Goal: Task Accomplishment & Management: Complete application form

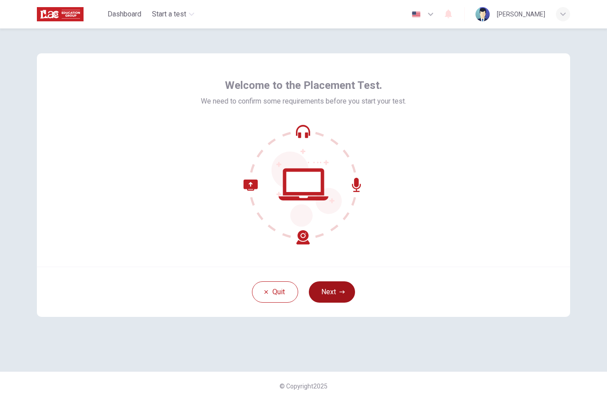
click at [344, 294] on icon "button" at bounding box center [341, 291] width 5 height 5
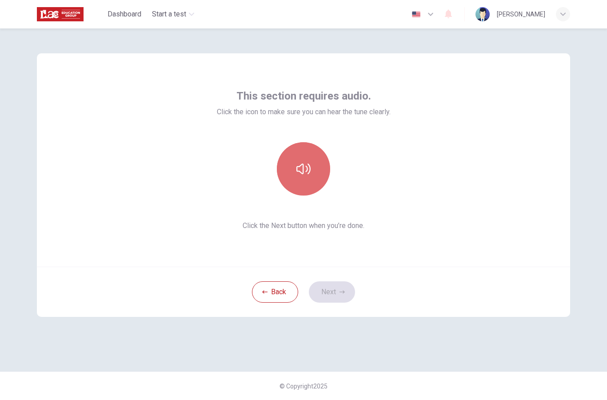
click at [316, 169] on button "button" at bounding box center [303, 168] width 53 height 53
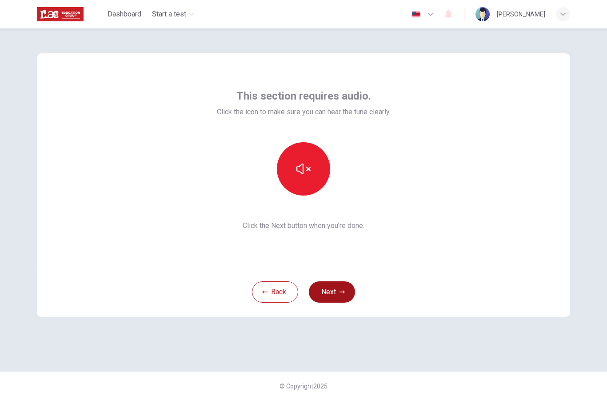
click at [338, 284] on button "Next" at bounding box center [332, 291] width 46 height 21
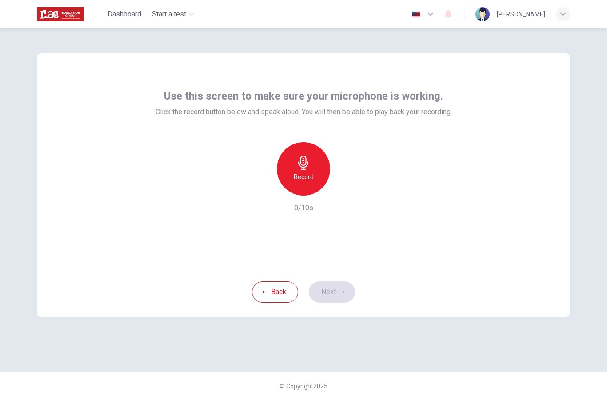
click at [303, 165] on icon "button" at bounding box center [303, 162] width 10 height 14
click at [303, 165] on html "This site uses cookies, as explained in our Privacy Policy . If you agree to th…" at bounding box center [303, 200] width 607 height 400
click at [303, 165] on icon "button" at bounding box center [303, 162] width 10 height 14
click at [344, 187] on icon "button" at bounding box center [345, 188] width 4 height 5
click at [348, 188] on icon "button" at bounding box center [344, 188] width 9 height 9
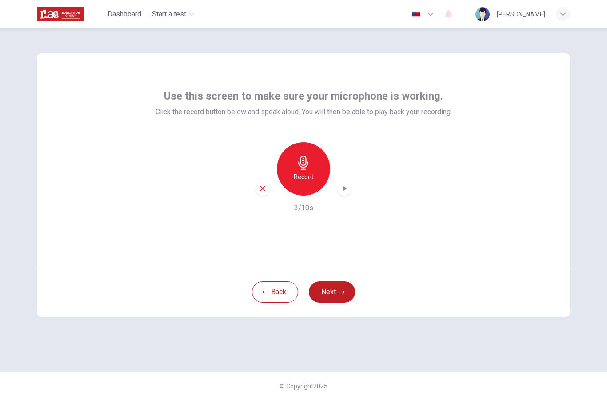
click at [267, 188] on div "button" at bounding box center [262, 188] width 14 height 14
click at [319, 165] on div "Record" at bounding box center [303, 168] width 53 height 53
click at [319, 165] on html "This site uses cookies, as explained in our Privacy Policy . If you agree to th…" at bounding box center [303, 200] width 607 height 400
click at [320, 165] on div "Stop" at bounding box center [303, 168] width 53 height 53
click at [347, 186] on icon "button" at bounding box center [344, 188] width 9 height 9
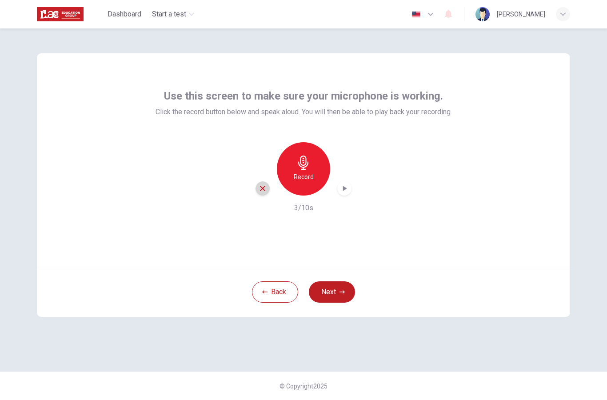
click at [267, 185] on div "button" at bounding box center [262, 188] width 14 height 14
click at [313, 167] on div "Record" at bounding box center [303, 168] width 53 height 53
click at [314, 174] on div "Stop" at bounding box center [303, 168] width 53 height 53
click at [345, 190] on icon "button" at bounding box center [344, 188] width 9 height 9
click at [264, 189] on icon "button" at bounding box center [263, 188] width 8 height 8
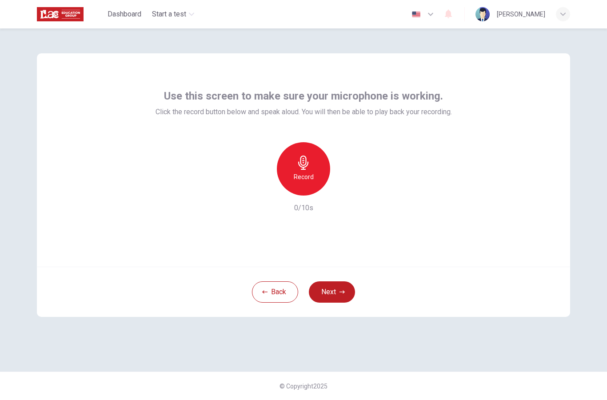
click at [302, 169] on icon "button" at bounding box center [303, 162] width 10 height 14
click at [294, 159] on div "Stop" at bounding box center [303, 168] width 53 height 53
click at [343, 191] on icon "button" at bounding box center [344, 188] width 9 height 9
click at [260, 193] on div "button" at bounding box center [262, 188] width 14 height 14
click at [316, 169] on div "Record" at bounding box center [303, 168] width 53 height 53
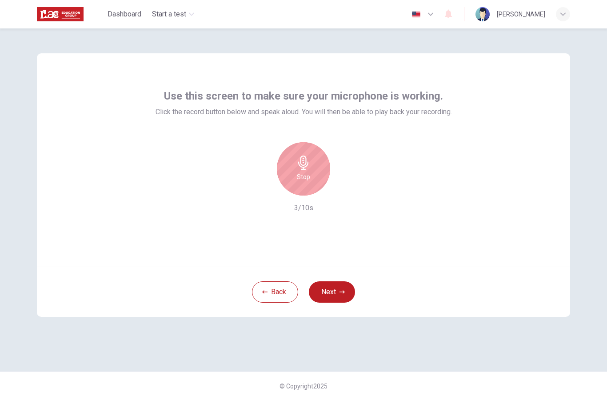
click at [318, 179] on div "Stop" at bounding box center [303, 168] width 53 height 53
click at [342, 186] on icon "button" at bounding box center [344, 188] width 9 height 9
click at [261, 191] on icon "button" at bounding box center [263, 188] width 8 height 8
click at [335, 291] on button "Next" at bounding box center [332, 291] width 46 height 21
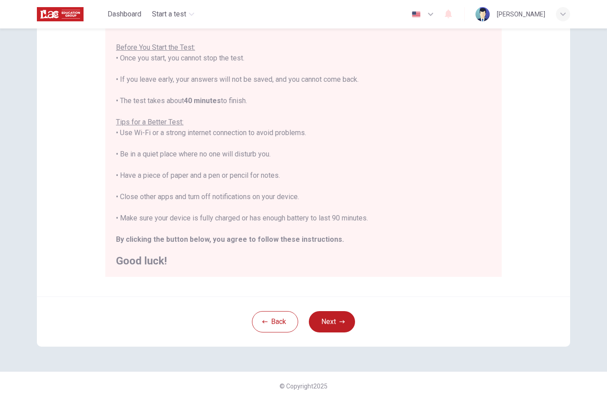
scroll to position [94, 0]
click at [338, 324] on button "Next" at bounding box center [332, 321] width 46 height 21
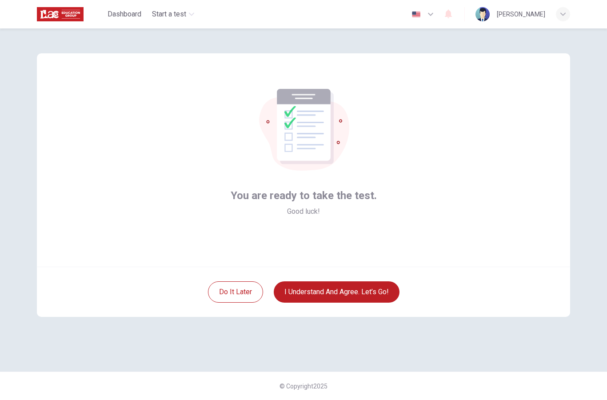
click at [352, 294] on button "I understand and agree. Let’s go!" at bounding box center [337, 291] width 126 height 21
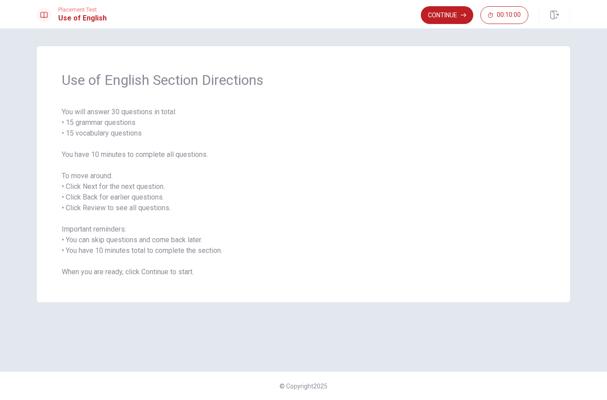
click at [453, 8] on button "Continue" at bounding box center [447, 15] width 52 height 18
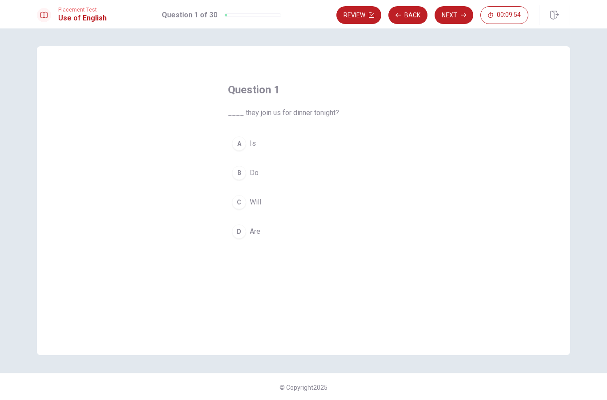
click at [256, 235] on span "Are" at bounding box center [255, 231] width 11 height 11
click at [273, 177] on button "B Do" at bounding box center [303, 173] width 151 height 22
click at [451, 17] on button "Next" at bounding box center [454, 15] width 39 height 18
click at [291, 147] on button "A has lived" at bounding box center [303, 143] width 151 height 22
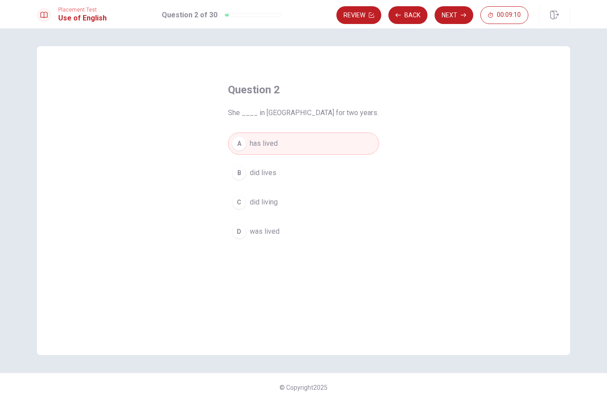
click at [452, 19] on button "Next" at bounding box center [454, 15] width 39 height 18
click at [262, 178] on button "B Has" at bounding box center [303, 173] width 151 height 22
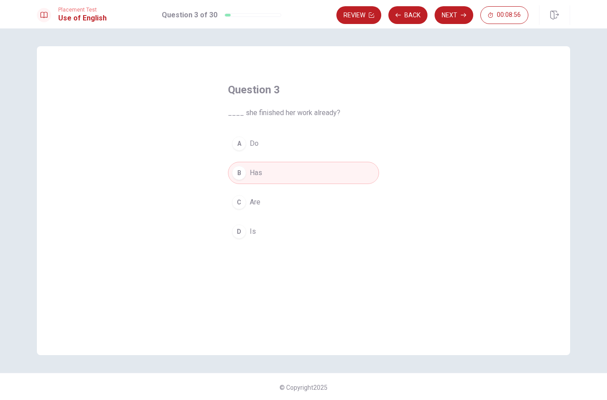
click at [457, 13] on button "Next" at bounding box center [454, 15] width 39 height 18
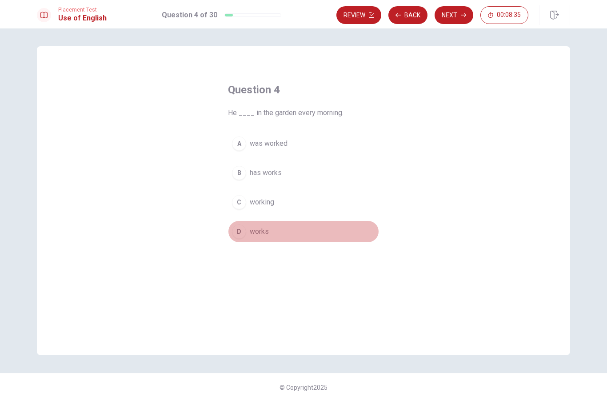
click at [274, 226] on button "D works" at bounding box center [303, 231] width 151 height 22
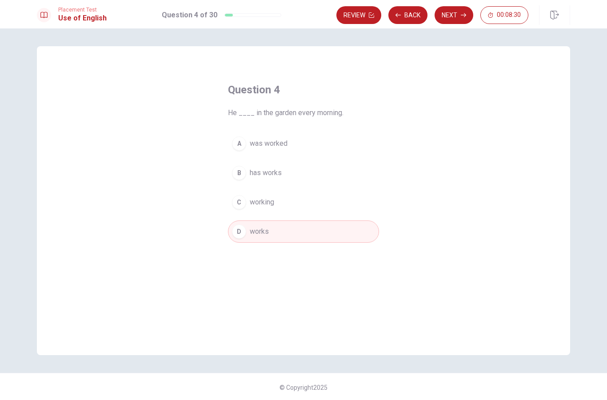
click at [454, 15] on button "Next" at bounding box center [454, 15] width 39 height 18
click at [283, 224] on button "D run" at bounding box center [303, 231] width 151 height 22
click at [462, 20] on button "Next" at bounding box center [454, 15] width 39 height 18
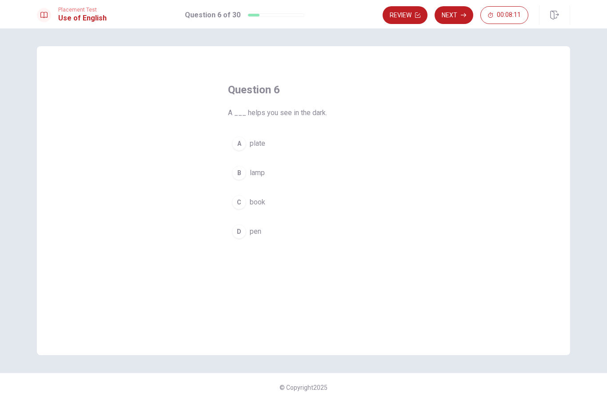
click at [271, 179] on button "B lamp" at bounding box center [303, 173] width 151 height 22
click at [455, 10] on button "Next" at bounding box center [454, 15] width 39 height 18
click at [259, 236] on span "comb" at bounding box center [258, 231] width 17 height 11
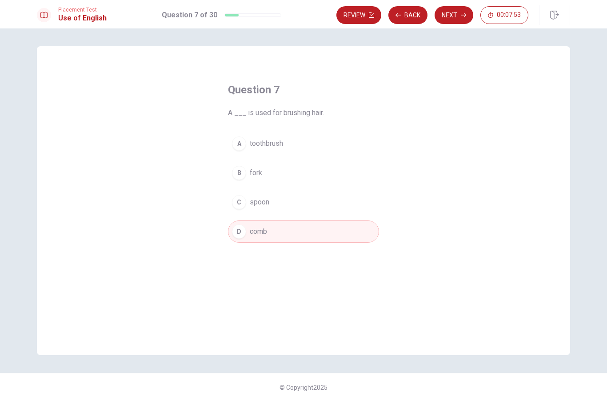
click at [454, 16] on button "Next" at bounding box center [454, 15] width 39 height 18
click at [314, 149] on button "A glasses" at bounding box center [303, 143] width 151 height 22
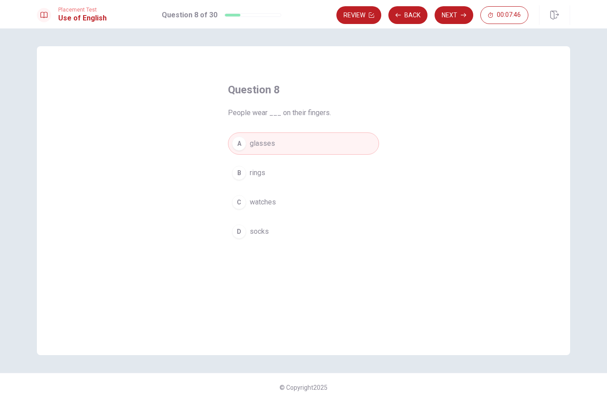
click at [288, 178] on button "B rings" at bounding box center [303, 173] width 151 height 22
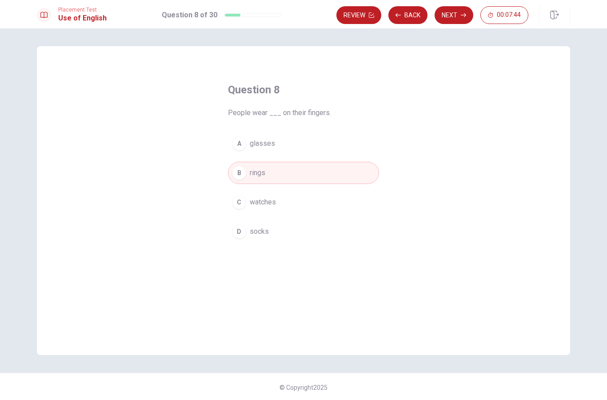
click at [453, 13] on button "Next" at bounding box center [454, 15] width 39 height 18
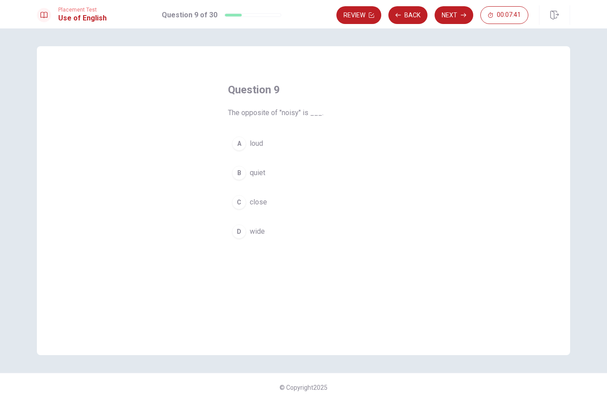
click at [293, 175] on button "B quiet" at bounding box center [303, 173] width 151 height 22
click at [457, 18] on button "Next" at bounding box center [454, 15] width 39 height 18
click at [308, 148] on button "A having" at bounding box center [303, 143] width 151 height 22
click at [448, 14] on button "Next" at bounding box center [454, 15] width 39 height 18
click at [280, 174] on button "B didn’t go" at bounding box center [303, 173] width 151 height 22
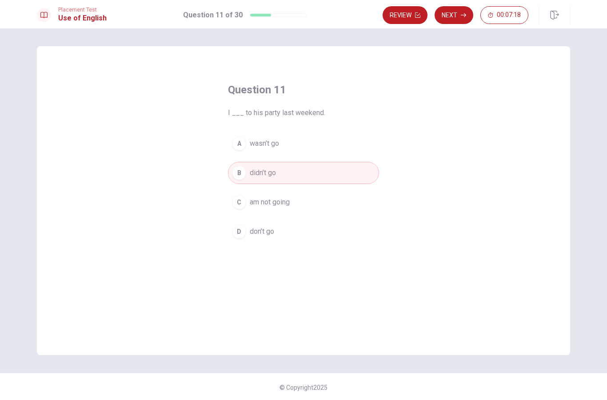
click at [452, 16] on button "Next" at bounding box center [454, 15] width 39 height 18
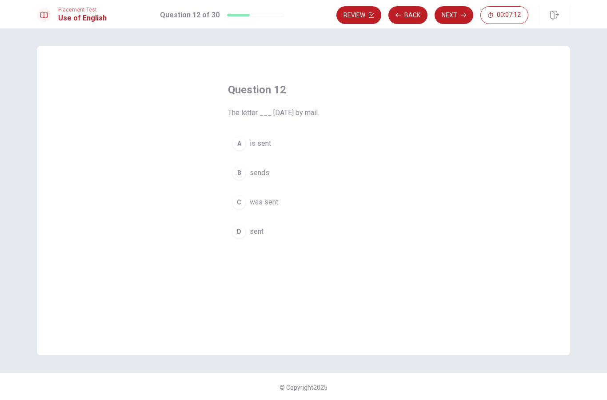
click at [255, 203] on span "was sent" at bounding box center [264, 202] width 28 height 11
click at [456, 16] on button "Next" at bounding box center [454, 15] width 39 height 18
click at [300, 236] on button "D have prepared" at bounding box center [303, 231] width 151 height 22
click at [454, 16] on button "Next" at bounding box center [454, 15] width 39 height 18
click at [255, 204] on span "is he living" at bounding box center [266, 202] width 33 height 11
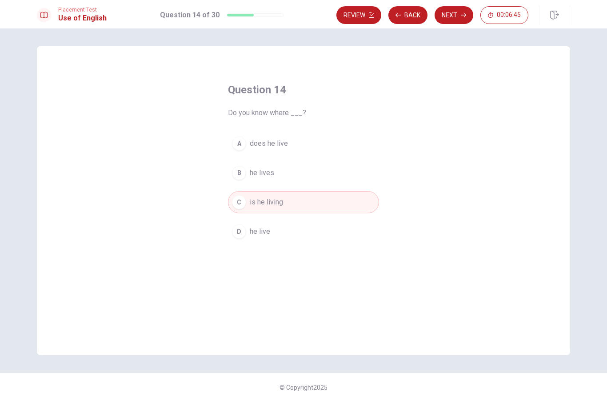
click at [251, 236] on span "he live" at bounding box center [260, 231] width 20 height 11
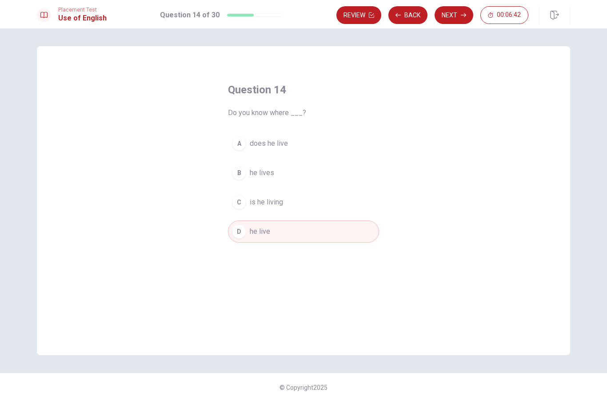
click at [459, 16] on button "Next" at bounding box center [454, 15] width 39 height 18
click at [270, 143] on span "Review" at bounding box center [261, 143] width 23 height 11
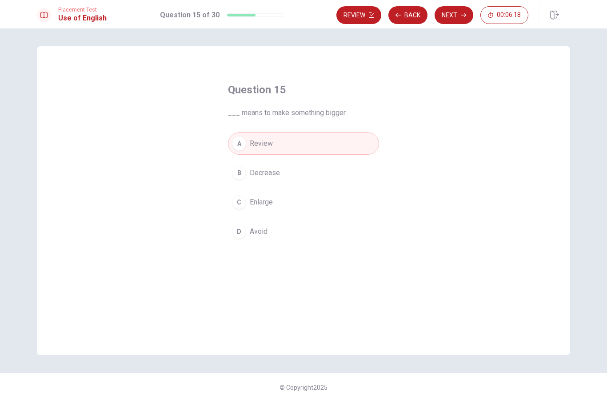
click at [284, 207] on button "C Enlarge" at bounding box center [303, 202] width 151 height 22
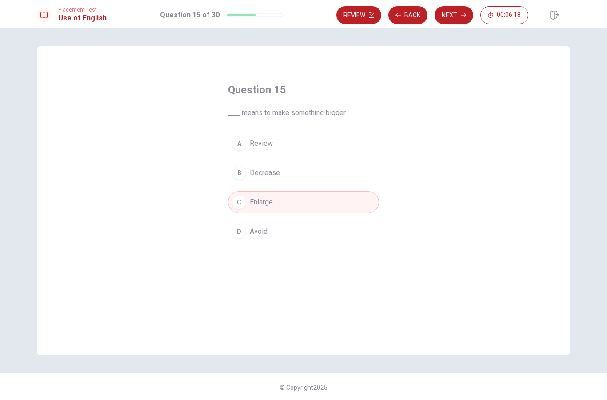
click at [456, 9] on button "Next" at bounding box center [454, 15] width 39 height 18
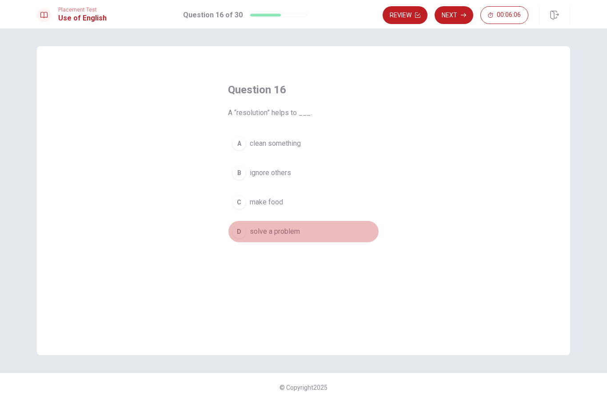
click at [311, 231] on button "D solve a problem" at bounding box center [303, 231] width 151 height 22
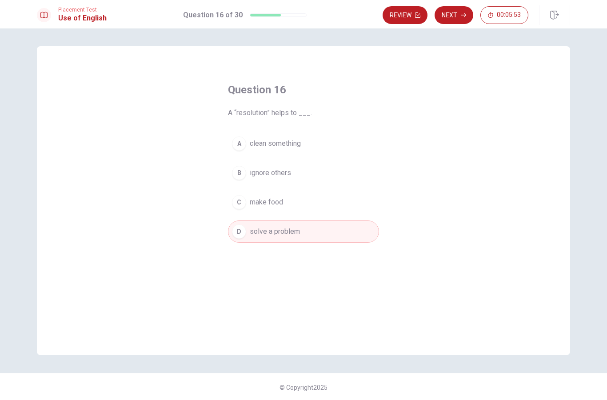
click at [449, 16] on button "Next" at bounding box center [454, 15] width 39 height 18
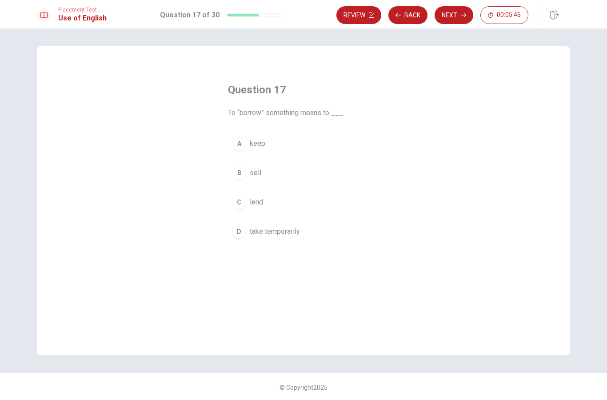
click at [275, 201] on button "C lend" at bounding box center [303, 202] width 151 height 22
click at [296, 237] on button "D take temporarily" at bounding box center [303, 231] width 151 height 22
click at [457, 14] on button "Next" at bounding box center [454, 15] width 39 height 18
click at [315, 199] on button "C change slightly" at bounding box center [303, 202] width 151 height 22
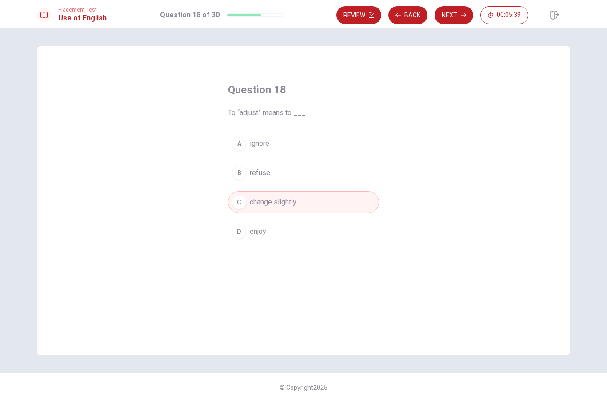
click at [457, 16] on button "Next" at bounding box center [454, 15] width 39 height 18
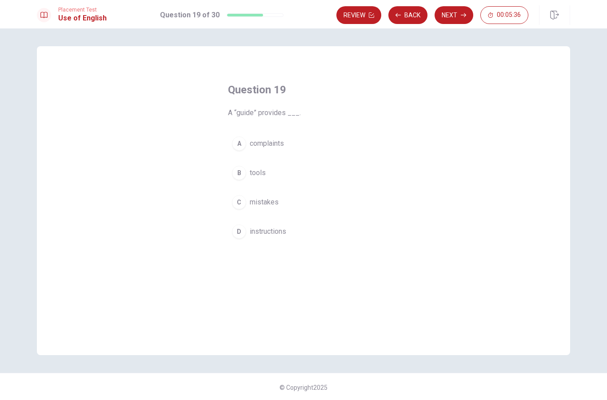
click at [293, 226] on button "D instructions" at bounding box center [303, 231] width 151 height 22
click at [461, 14] on icon "button" at bounding box center [463, 14] width 5 height 5
click at [278, 173] on button "B Does" at bounding box center [303, 173] width 151 height 22
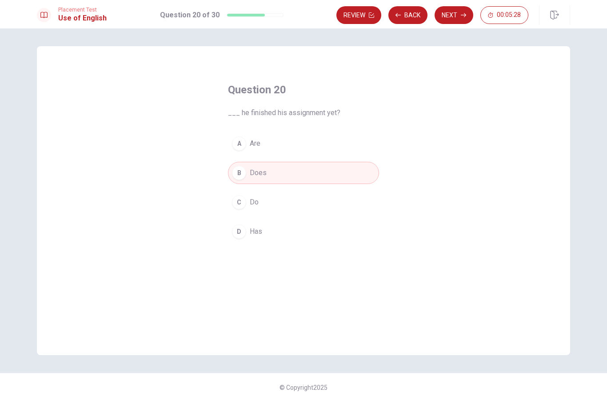
click at [457, 18] on button "Next" at bounding box center [454, 15] width 39 height 18
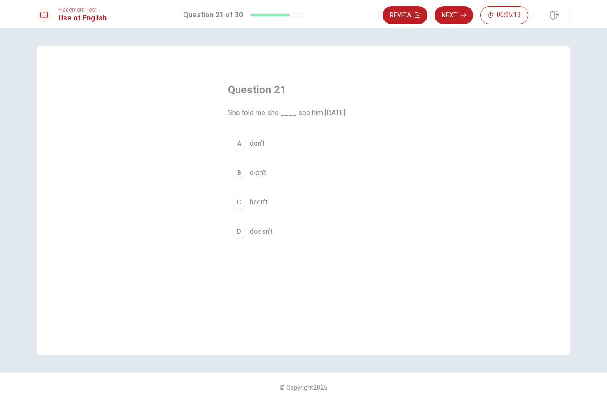
click at [275, 233] on button "D doesn’t" at bounding box center [303, 231] width 151 height 22
click at [457, 16] on button "Next" at bounding box center [454, 15] width 39 height 18
click at [250, 182] on button "B will be" at bounding box center [303, 173] width 151 height 22
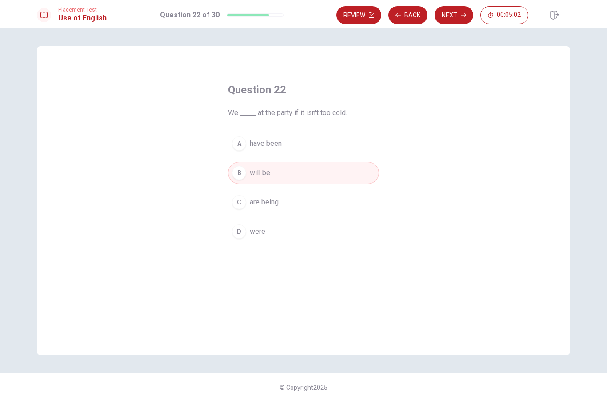
click at [454, 18] on button "Next" at bounding box center [454, 15] width 39 height 18
click at [277, 231] on span "were waiting" at bounding box center [270, 231] width 40 height 11
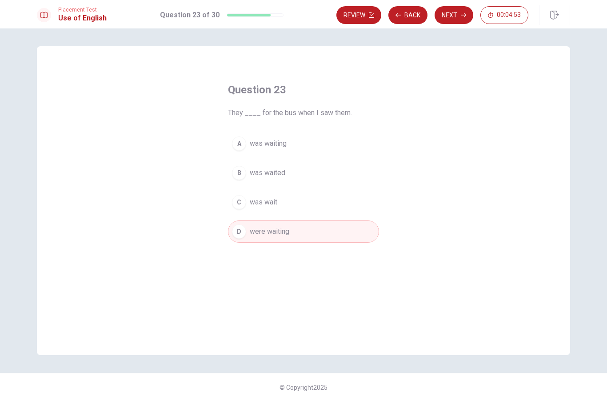
click at [462, 14] on icon "button" at bounding box center [463, 14] width 5 height 5
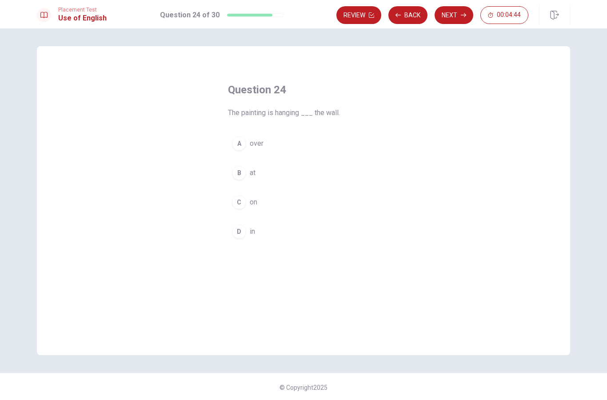
click at [249, 204] on button "C on" at bounding box center [303, 202] width 151 height 22
click at [459, 19] on button "Next" at bounding box center [454, 15] width 39 height 18
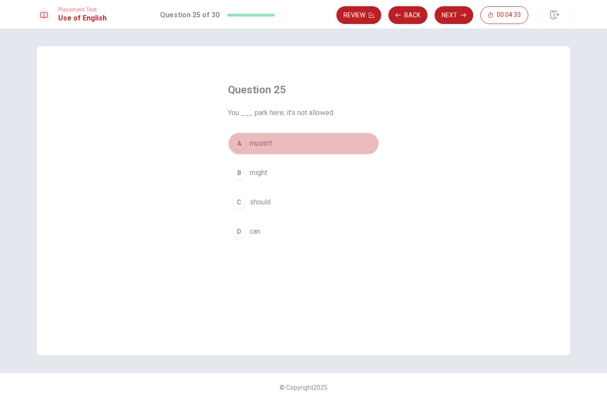
click at [304, 144] on button "A mustn’t" at bounding box center [303, 143] width 151 height 22
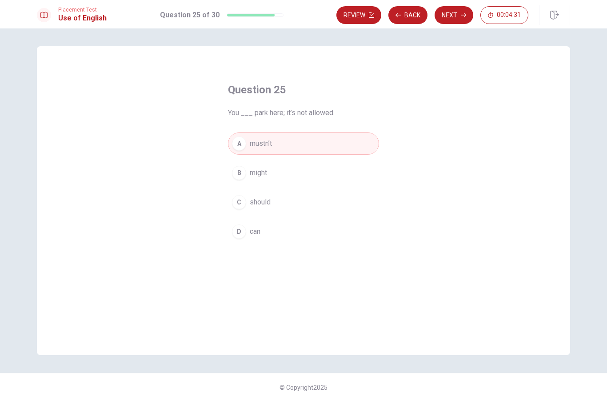
click at [450, 16] on button "Next" at bounding box center [454, 15] width 39 height 18
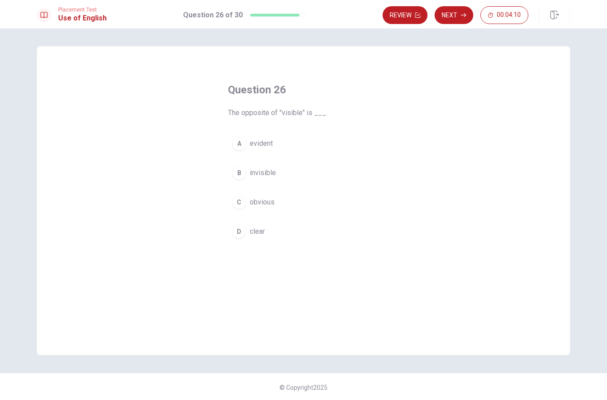
click at [296, 172] on button "B invisible" at bounding box center [303, 173] width 151 height 22
click at [452, 21] on button "Next" at bounding box center [454, 15] width 39 height 18
click at [293, 206] on span "change to fit it" at bounding box center [272, 202] width 44 height 11
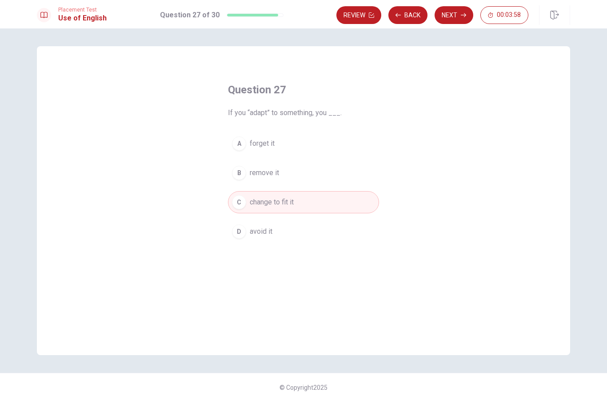
click at [446, 18] on button "Next" at bounding box center [454, 15] width 39 height 18
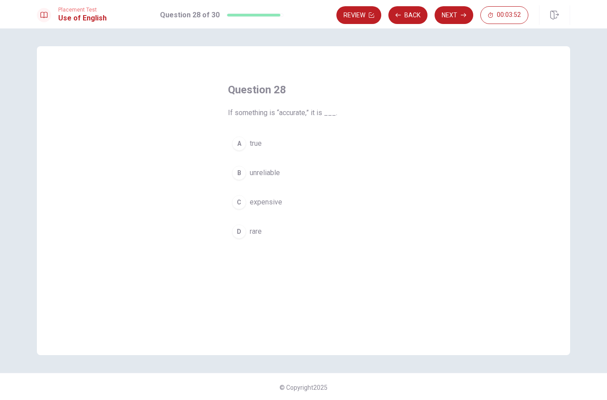
click at [341, 142] on button "A true" at bounding box center [303, 143] width 151 height 22
click at [463, 9] on button "Next" at bounding box center [454, 15] width 39 height 18
click at [297, 204] on button "C reject" at bounding box center [303, 202] width 151 height 22
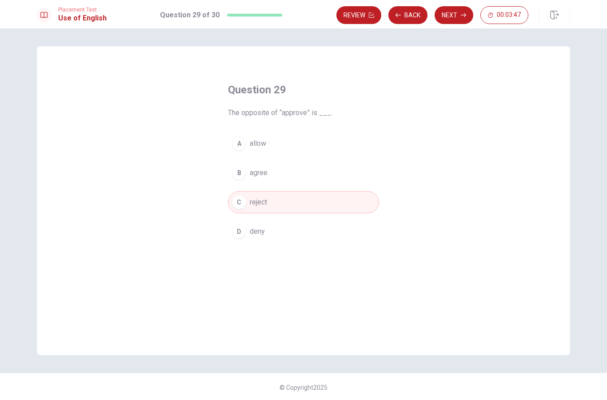
click at [301, 235] on button "D deny" at bounding box center [303, 231] width 151 height 22
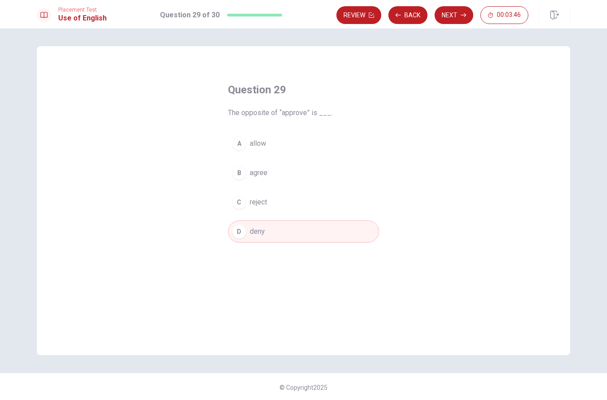
click at [329, 200] on button "C reject" at bounding box center [303, 202] width 151 height 22
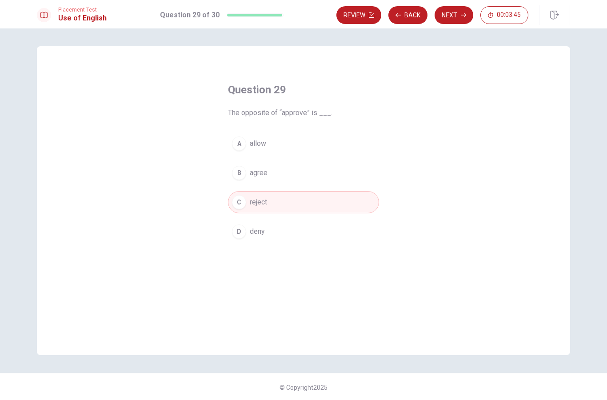
click at [447, 14] on button "Next" at bounding box center [454, 15] width 39 height 18
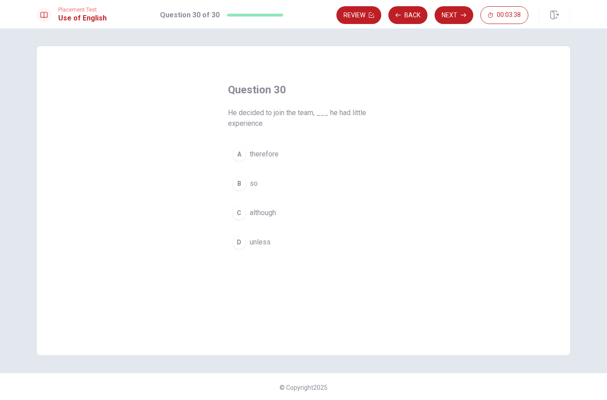
click at [322, 240] on button "D unless" at bounding box center [303, 242] width 151 height 22
click at [447, 16] on button "Next" at bounding box center [454, 15] width 39 height 18
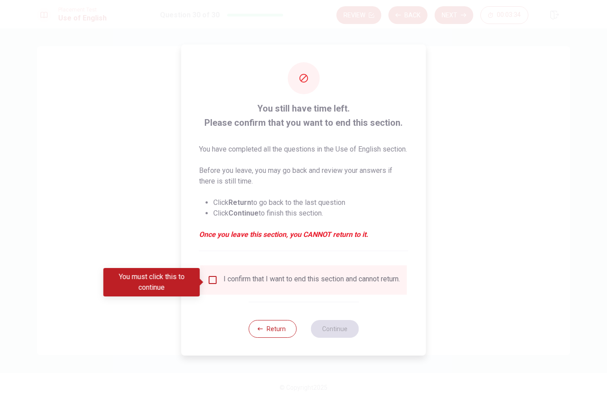
click at [211, 282] on input "You must click this to continue" at bounding box center [212, 280] width 11 height 11
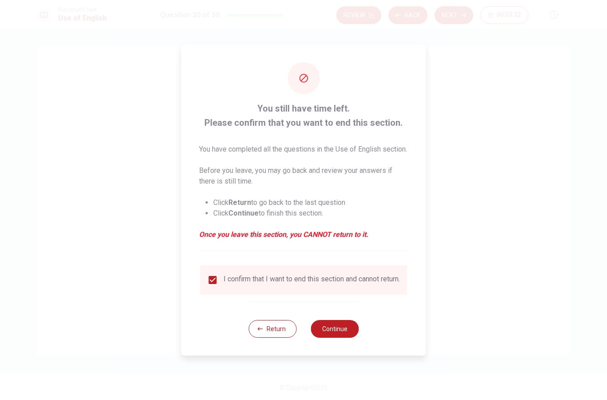
click at [349, 338] on button "Continue" at bounding box center [335, 329] width 48 height 18
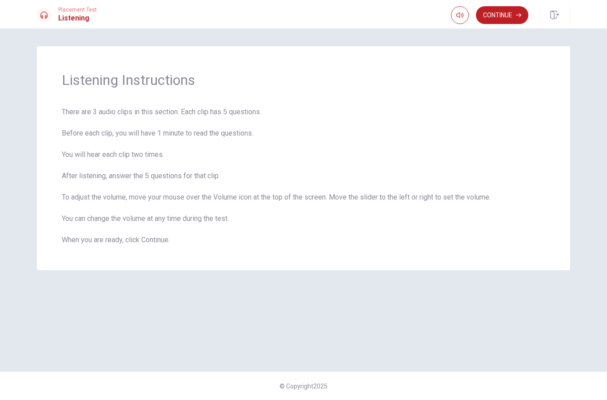
click at [507, 13] on button "Continue" at bounding box center [502, 15] width 52 height 18
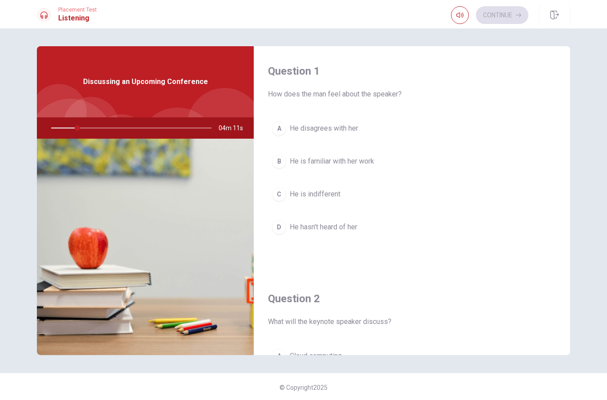
click at [457, 11] on button "button" at bounding box center [460, 15] width 18 height 18
click at [461, 19] on button "button" at bounding box center [460, 15] width 18 height 18
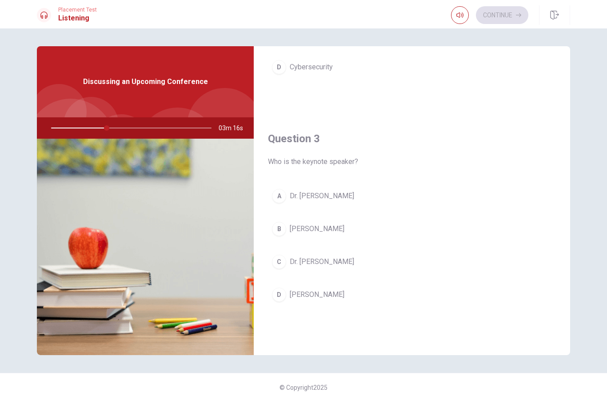
scroll to position [388, 0]
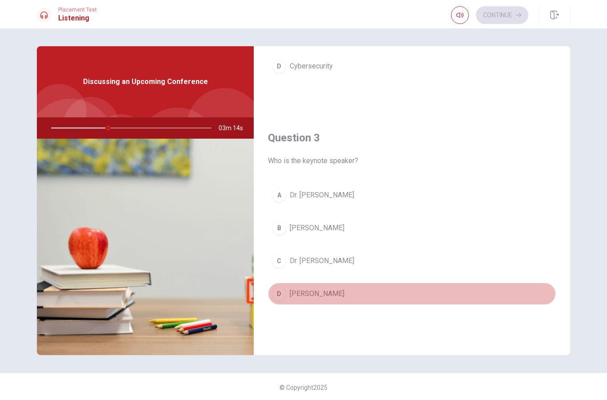
click at [443, 298] on button "D [PERSON_NAME]" at bounding box center [412, 294] width 288 height 22
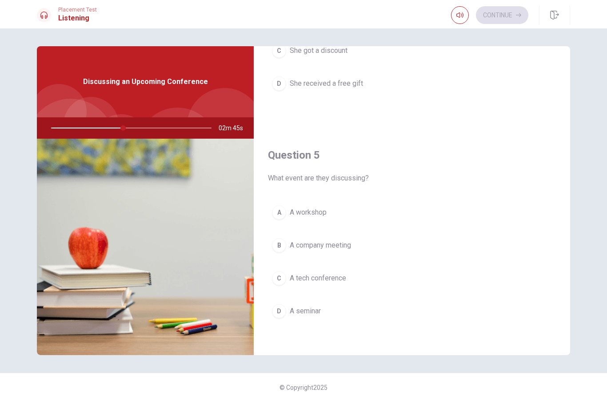
scroll to position [828, 0]
click at [393, 245] on button "B A company meeting" at bounding box center [412, 243] width 288 height 22
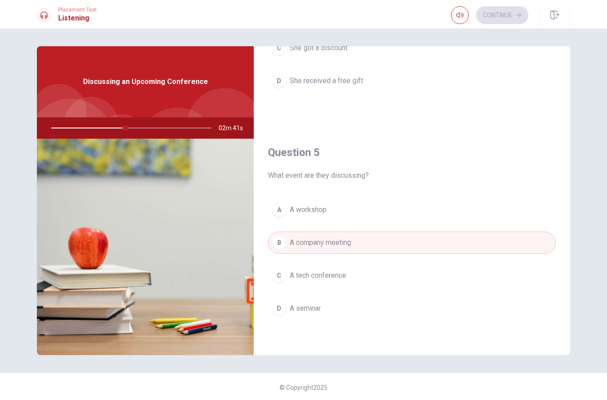
scroll to position [829, 0]
click at [390, 314] on button "D A seminar" at bounding box center [412, 308] width 288 height 22
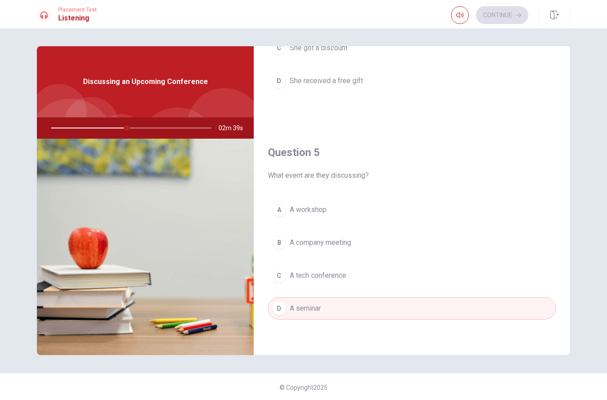
click at [423, 282] on button "C A tech conference" at bounding box center [412, 275] width 288 height 22
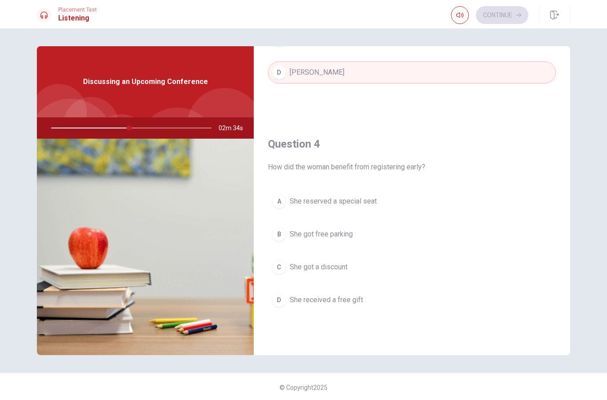
scroll to position [606, 0]
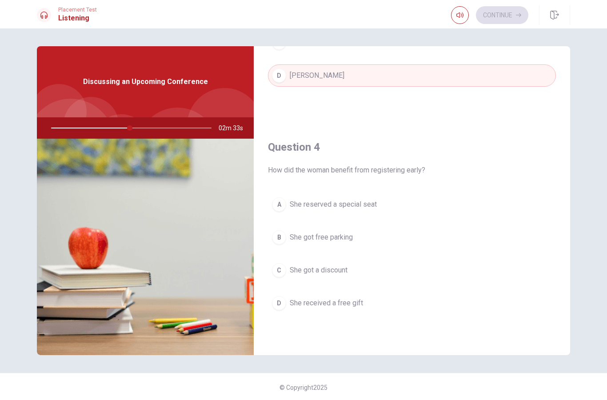
click at [467, 201] on button "A She reserved a special seat" at bounding box center [412, 204] width 288 height 22
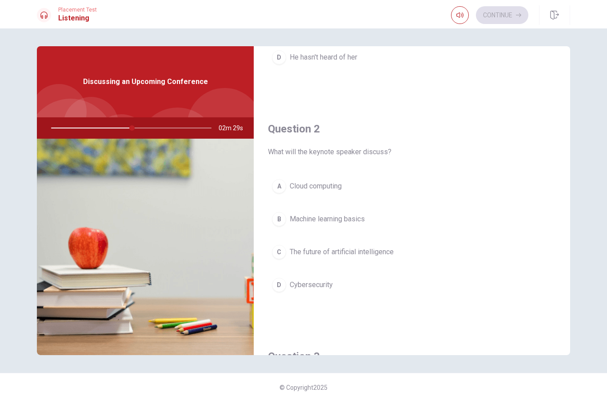
scroll to position [179, 0]
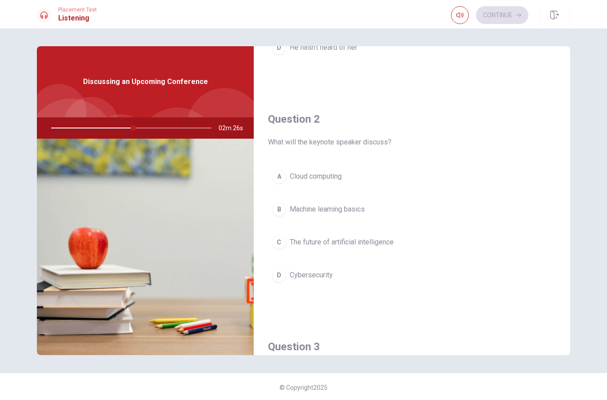
click at [472, 176] on button "A Cloud computing" at bounding box center [412, 176] width 288 height 22
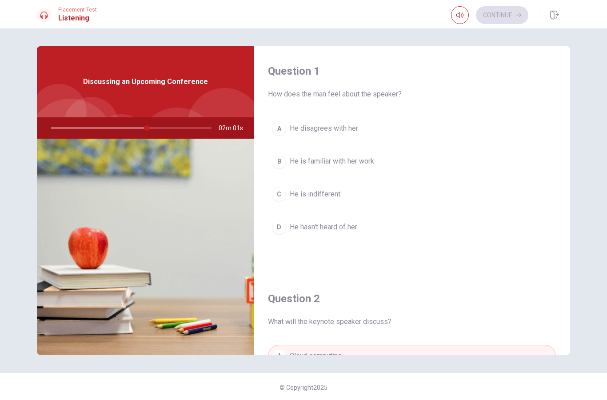
scroll to position [0, 0]
click at [471, 198] on button "C He is indifferent" at bounding box center [412, 194] width 288 height 22
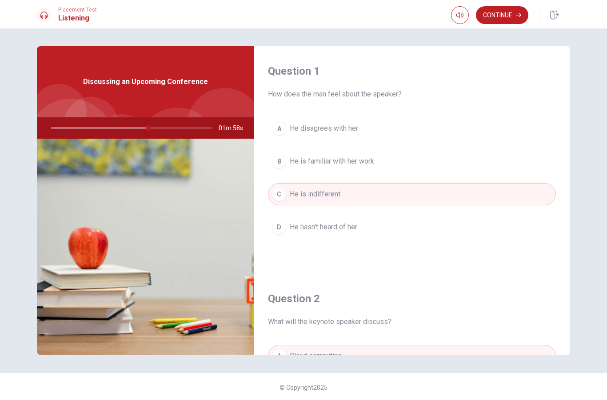
click at [510, 16] on button "Continue" at bounding box center [502, 15] width 52 height 18
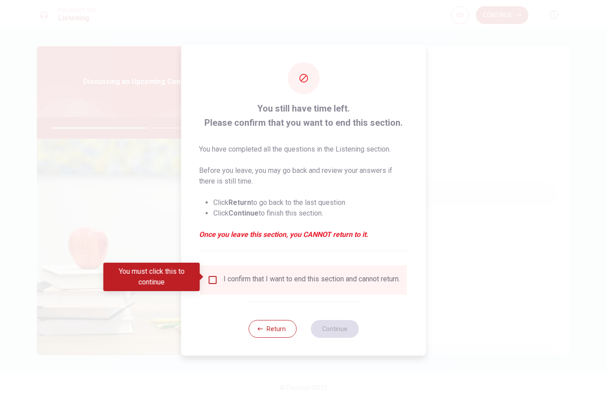
click at [213, 278] on input "You must click this to continue" at bounding box center [212, 280] width 11 height 11
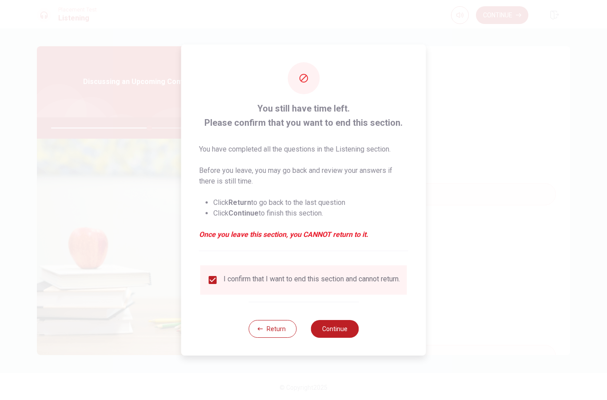
click at [341, 337] on button "Continue" at bounding box center [335, 329] width 48 height 18
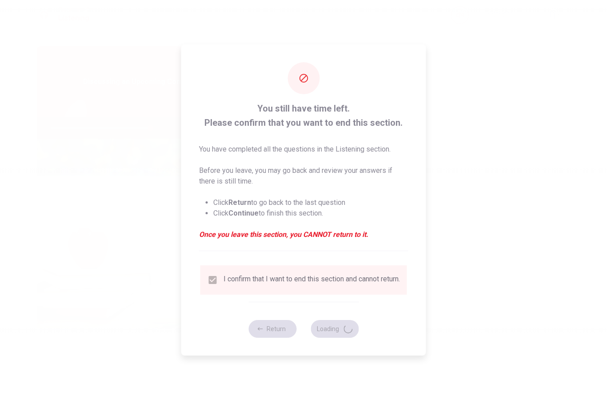
type input "62"
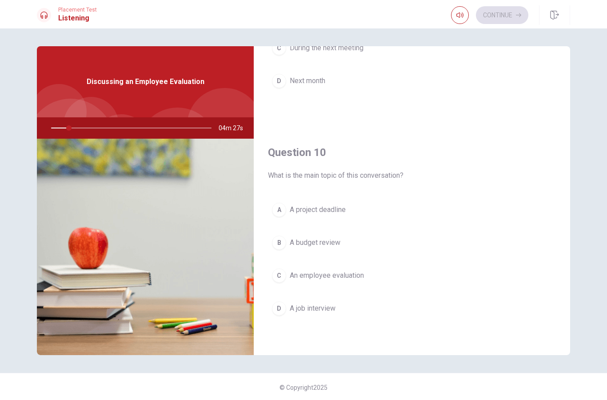
scroll to position [829, 0]
click at [452, 279] on button "C An employee evaluation" at bounding box center [412, 275] width 288 height 22
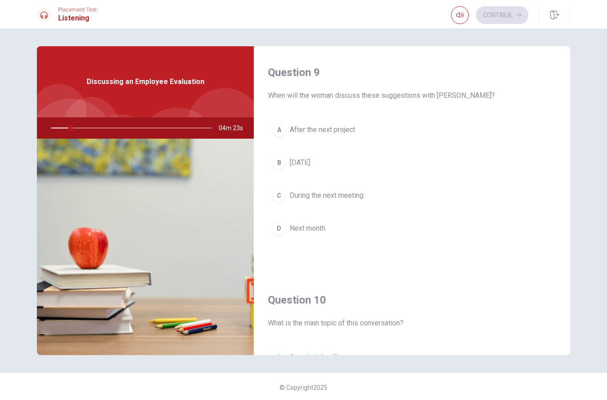
scroll to position [692, 0]
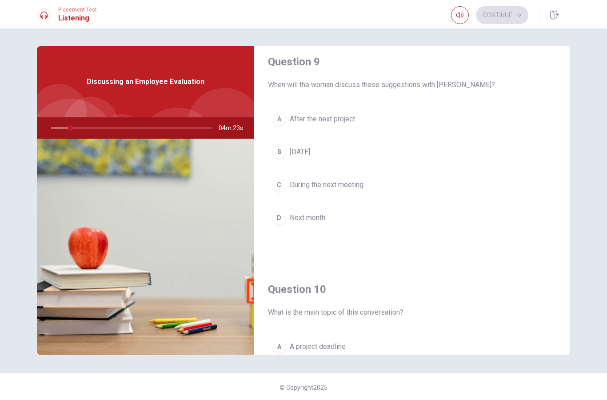
click at [451, 215] on button "D Next month" at bounding box center [412, 218] width 288 height 22
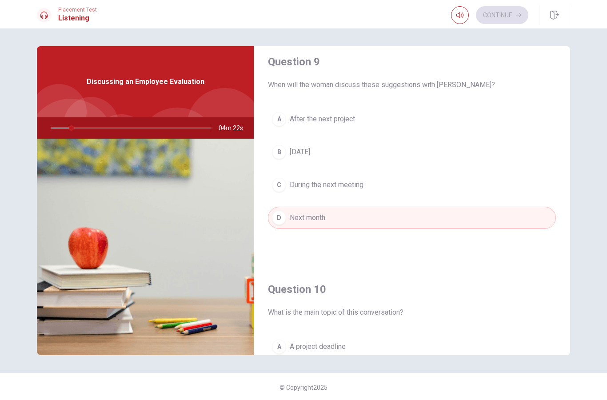
click at [466, 183] on button "C During the next meeting" at bounding box center [412, 185] width 288 height 22
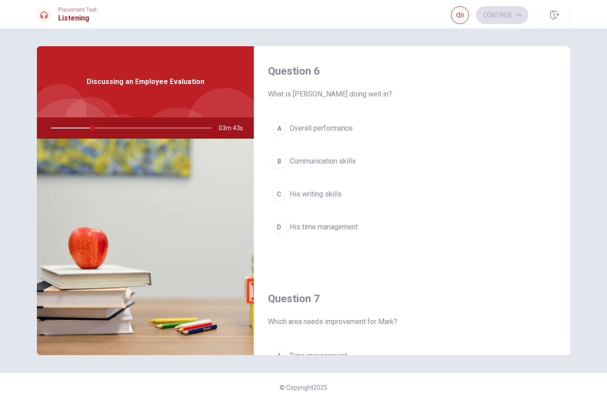
scroll to position [0, 0]
click at [468, 126] on button "A Overall performance" at bounding box center [412, 128] width 288 height 22
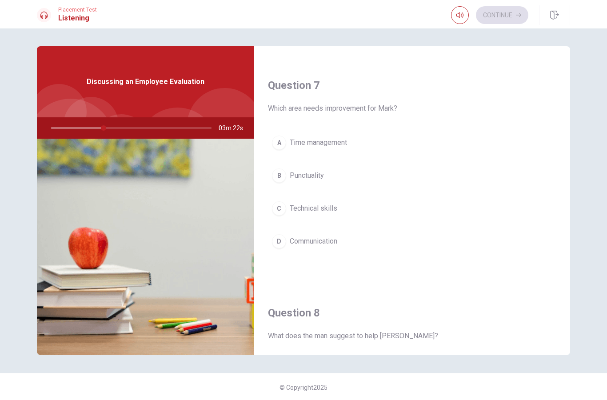
scroll to position [216, 0]
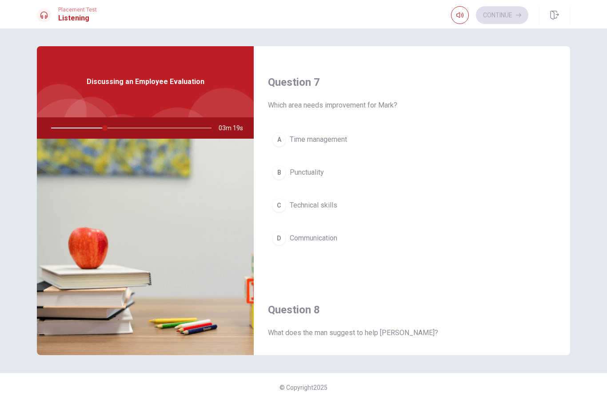
click at [466, 142] on button "A Time management" at bounding box center [412, 139] width 288 height 22
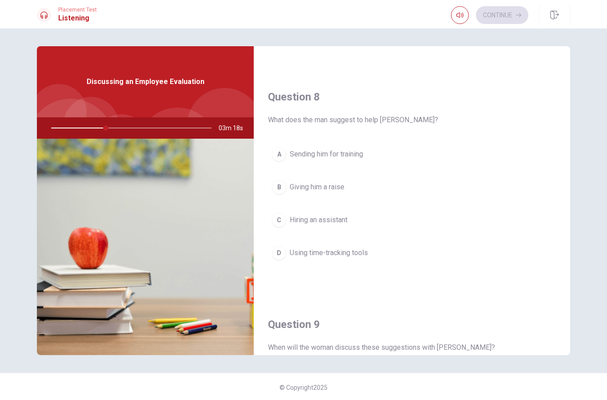
scroll to position [433, 0]
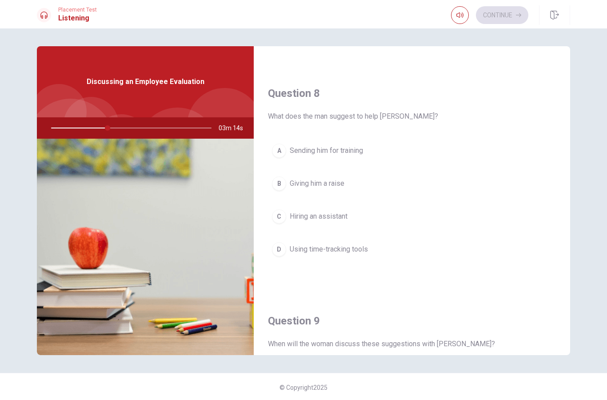
click at [425, 254] on button "D Using time-tracking tools" at bounding box center [412, 249] width 288 height 22
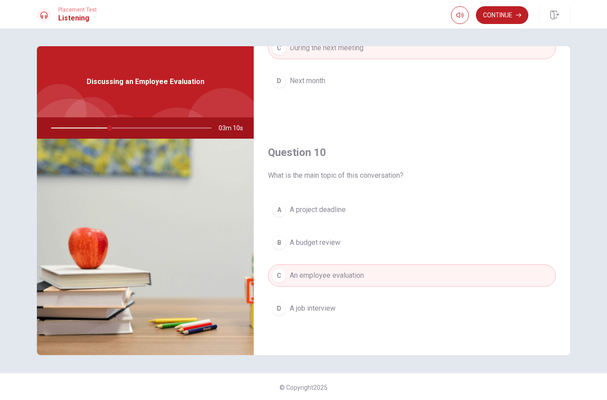
scroll to position [829, 0]
click at [519, 11] on button "Continue" at bounding box center [502, 15] width 52 height 18
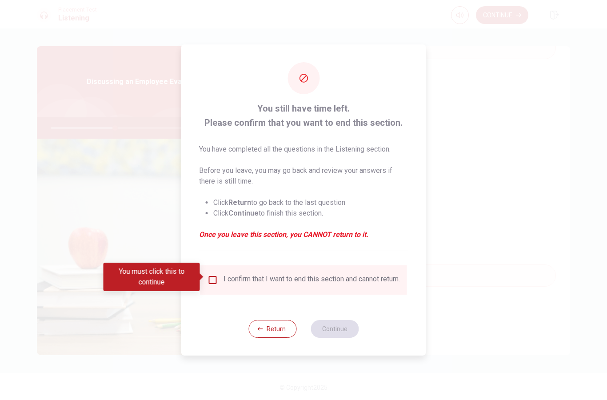
click at [211, 275] on input "You must click this to continue" at bounding box center [212, 280] width 11 height 11
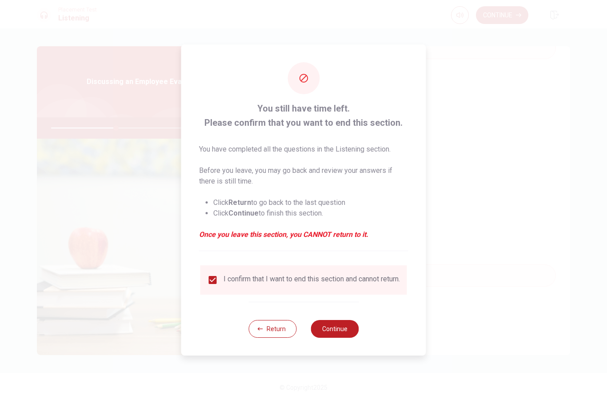
click at [343, 338] on button "Continue" at bounding box center [335, 329] width 48 height 18
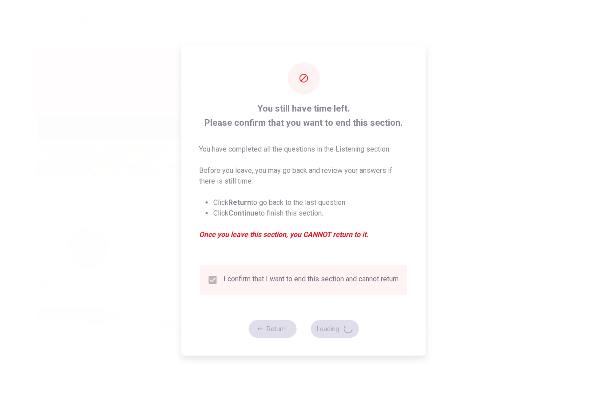
type input "41"
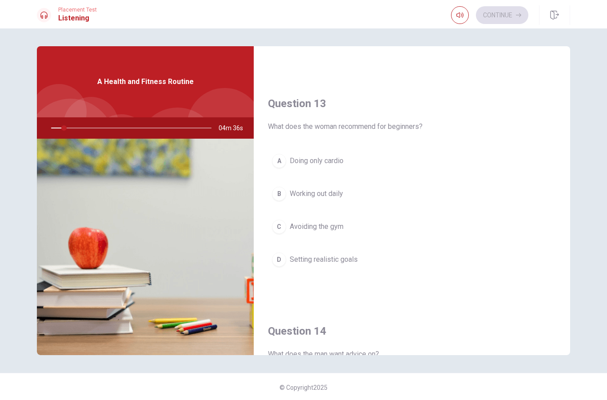
scroll to position [423, 0]
click at [488, 155] on button "A Doing only cardio" at bounding box center [412, 160] width 288 height 22
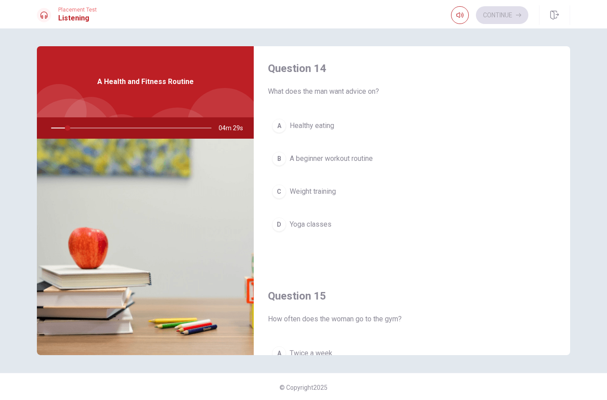
scroll to position [686, 0]
click at [466, 167] on button "B A beginner workout routine" at bounding box center [412, 158] width 288 height 22
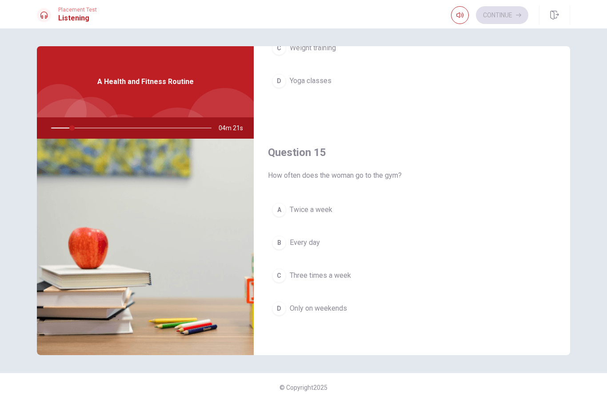
scroll to position [829, 0]
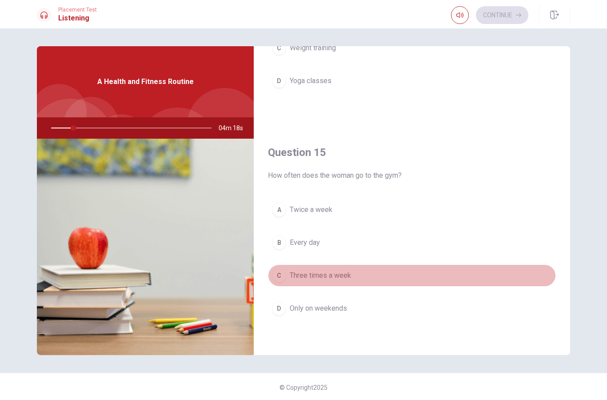
click at [429, 271] on button "C Three times a week" at bounding box center [412, 275] width 288 height 22
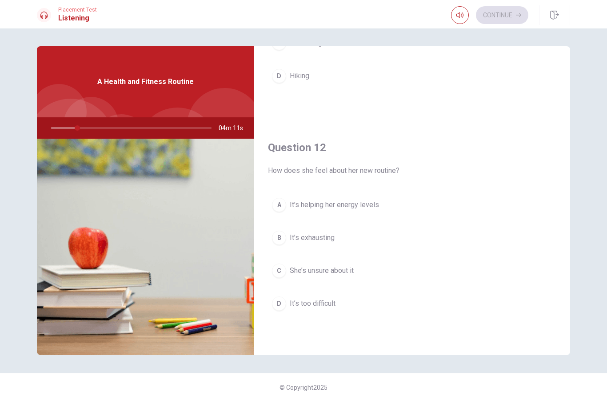
scroll to position [150, 0]
click at [482, 204] on button "A It’s helping her energy levels" at bounding box center [412, 206] width 288 height 22
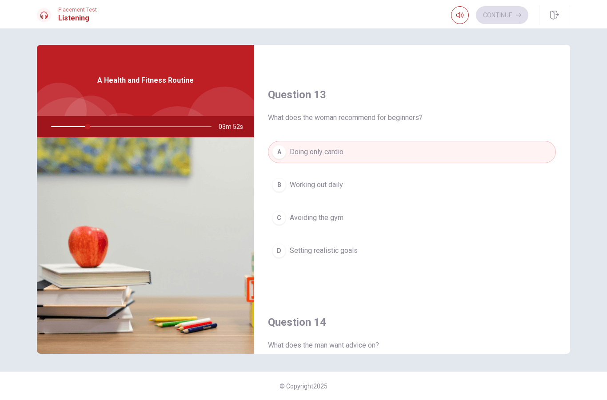
scroll to position [432, 0]
click at [321, 244] on span "Setting realistic goals" at bounding box center [324, 248] width 68 height 11
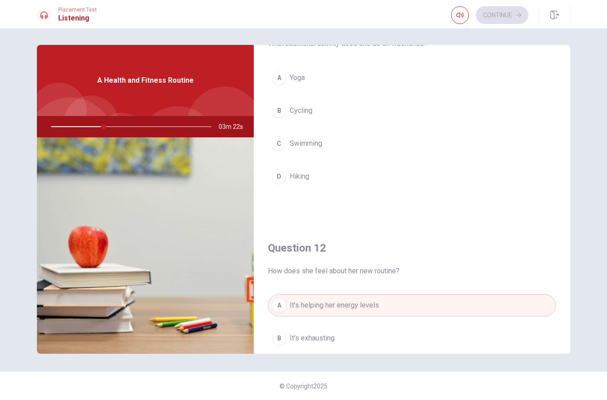
scroll to position [45, 0]
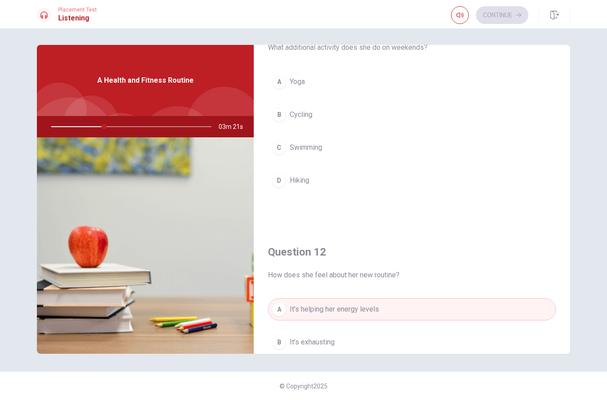
click at [460, 82] on button "A Yoga" at bounding box center [412, 82] width 288 height 22
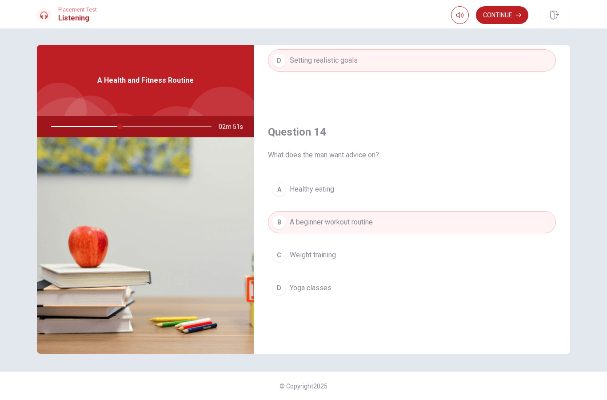
scroll to position [613, 0]
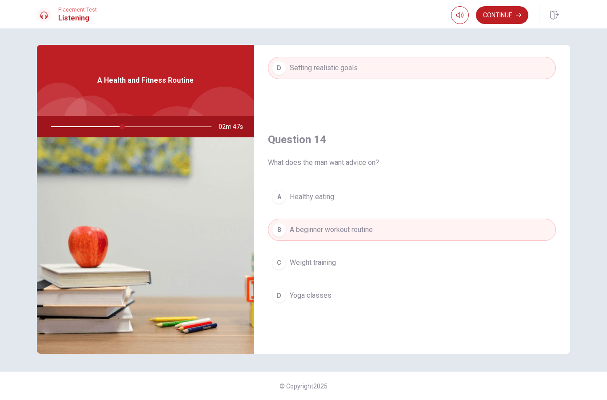
click at [501, 16] on button "Continue" at bounding box center [502, 15] width 52 height 18
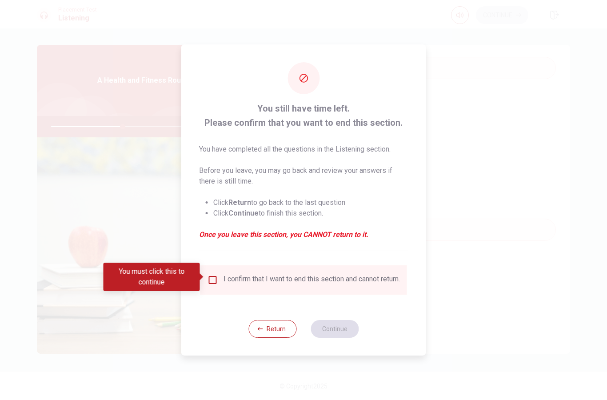
click at [210, 275] on input "You must click this to continue" at bounding box center [212, 280] width 11 height 11
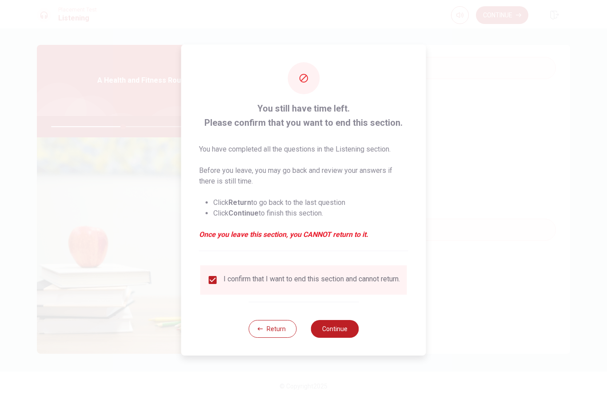
click at [347, 336] on button "Continue" at bounding box center [335, 329] width 48 height 18
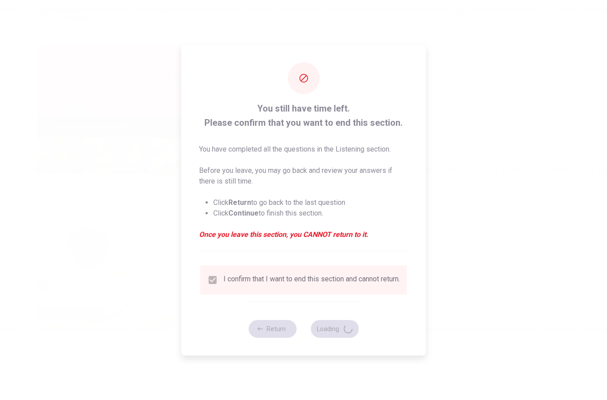
type input "46"
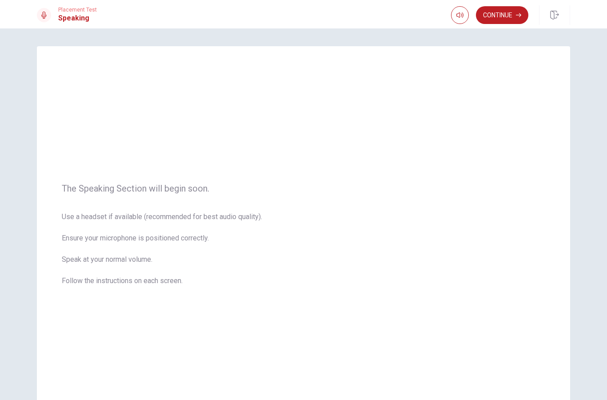
scroll to position [0, 0]
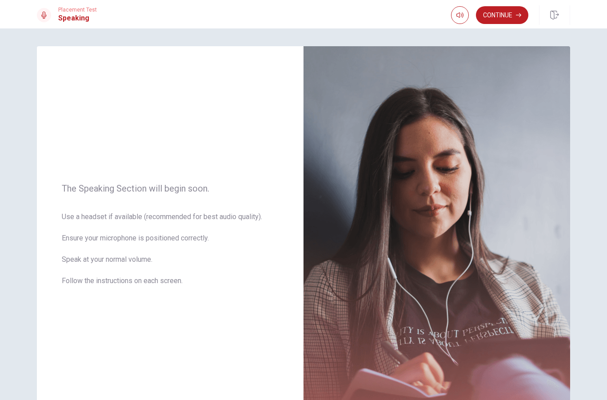
click at [511, 18] on button "Continue" at bounding box center [502, 15] width 52 height 18
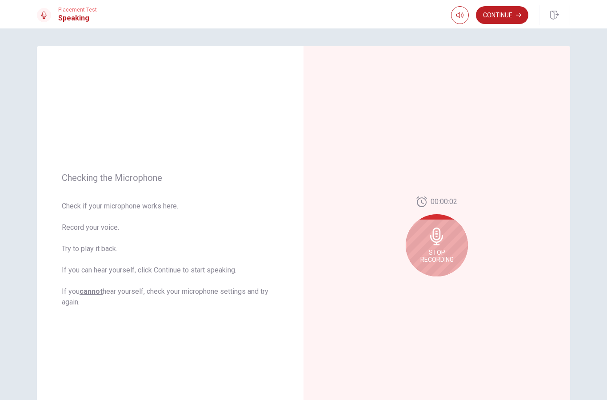
click at [444, 255] on span "Stop Recording" at bounding box center [436, 256] width 33 height 14
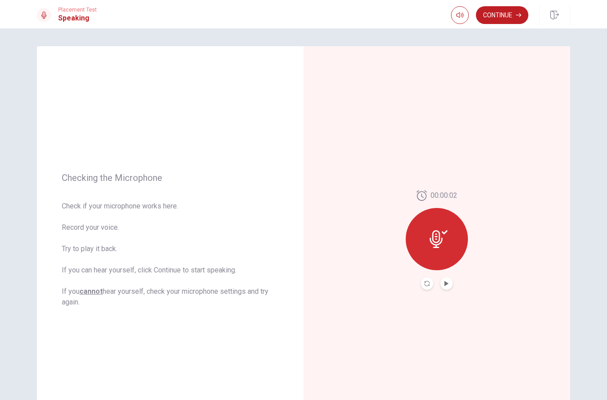
click at [451, 285] on button "Play Audio" at bounding box center [446, 283] width 12 height 12
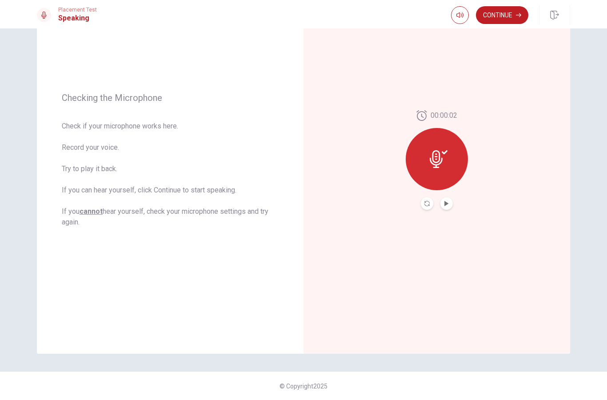
scroll to position [80, 0]
click at [509, 18] on button "Continue" at bounding box center [502, 15] width 52 height 18
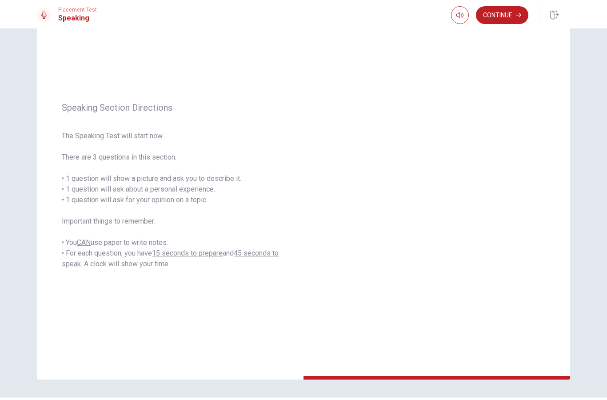
scroll to position [57, 0]
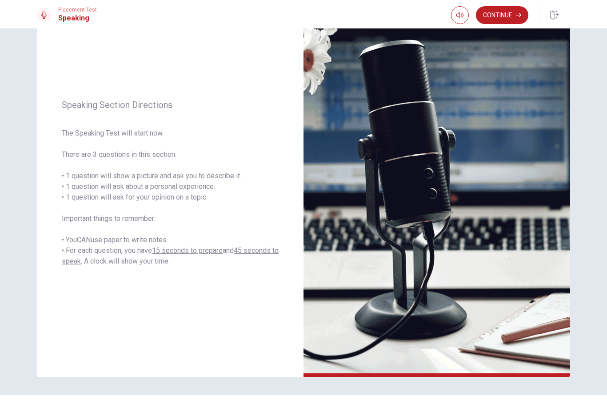
click at [503, 15] on button "Continue" at bounding box center [502, 15] width 52 height 18
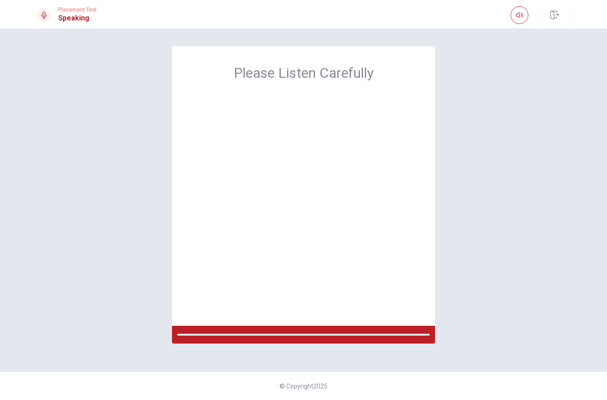
scroll to position [0, 0]
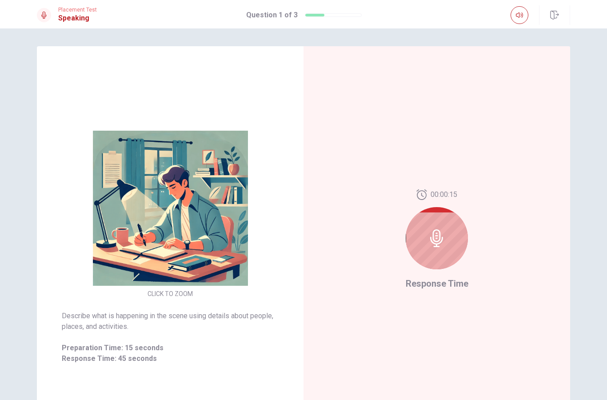
click at [439, 239] on icon at bounding box center [437, 238] width 18 height 18
click at [443, 248] on div at bounding box center [437, 238] width 62 height 62
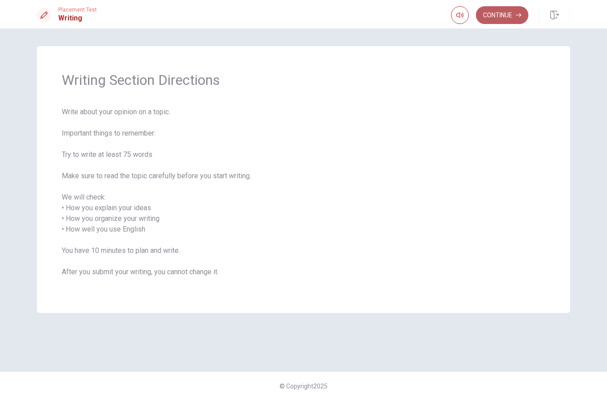
click at [492, 18] on button "Continue" at bounding box center [502, 15] width 52 height 18
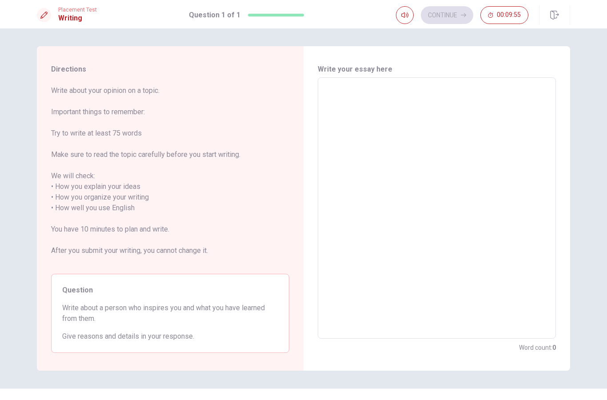
click at [359, 113] on textarea at bounding box center [437, 208] width 226 height 247
type textarea "I"
type textarea "x"
type textarea "If"
type textarea "x"
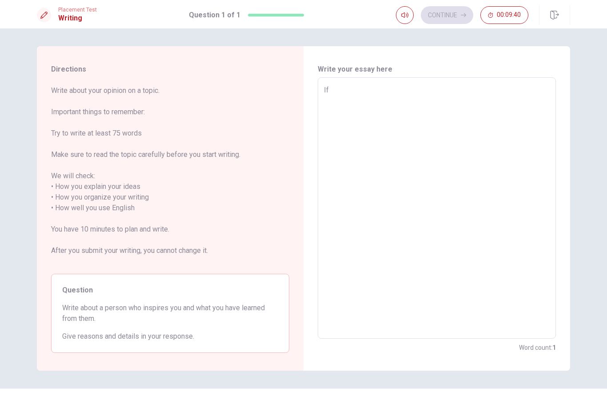
type textarea "If"
type textarea "x"
type textarea "If"
type textarea "x"
type textarea "I"
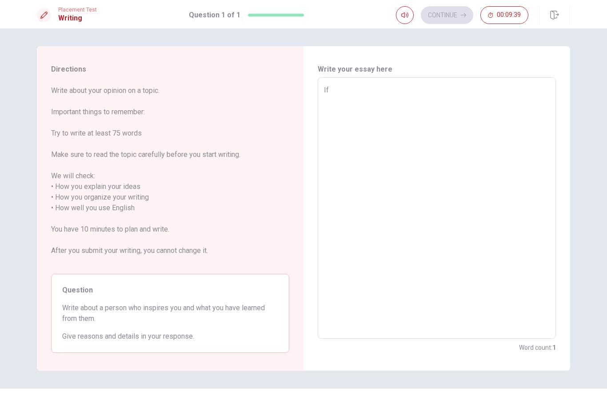
type textarea "x"
type textarea "S"
type textarea "x"
type textarea "SO"
type textarea "x"
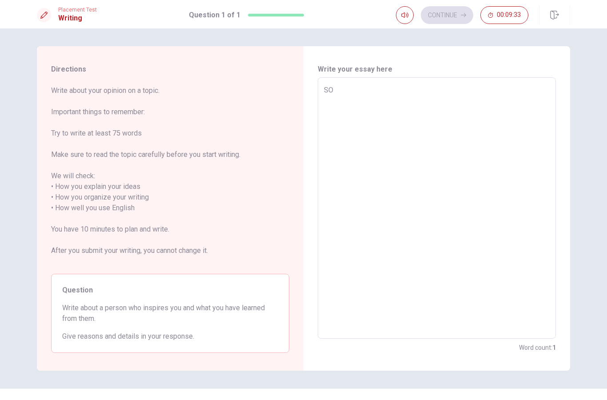
type textarea "S"
type textarea "x"
type textarea "So"
type textarea "x"
type textarea "So,"
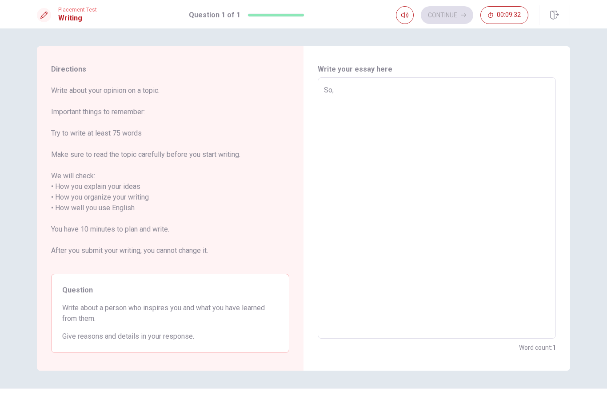
type textarea "x"
type textarea "So,"
type textarea "x"
type textarea "So,"
type textarea "x"
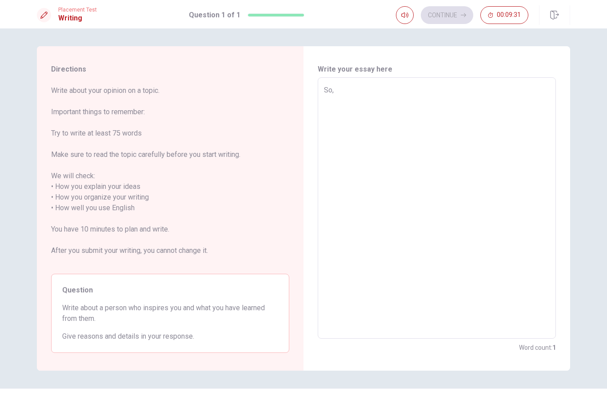
type textarea "So"
type textarea "x"
type textarea "S"
type textarea "x"
type textarea "I"
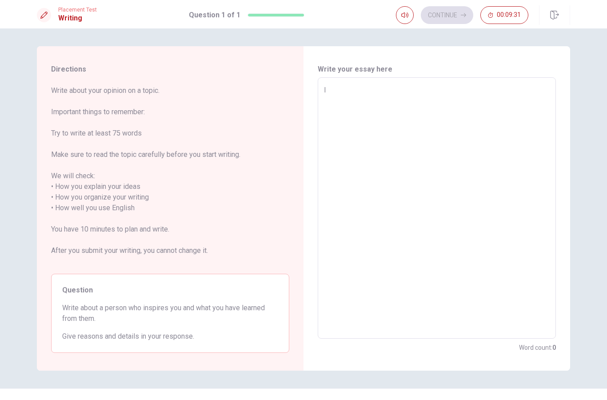
type textarea "x"
type textarea "I"
type textarea "x"
type textarea "I w"
type textarea "x"
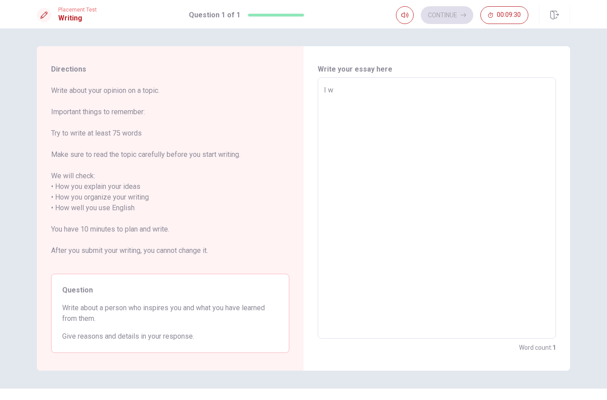
type textarea "I wn"
type textarea "x"
type textarea "I wna"
type textarea "x"
type textarea "I wnat"
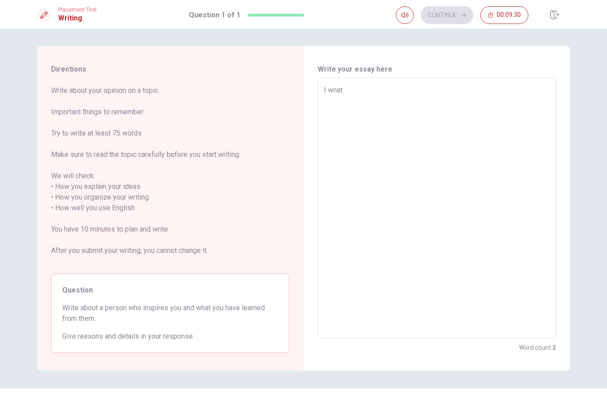
type textarea "x"
type textarea "I wnat"
type textarea "x"
type textarea "I wnat"
type textarea "x"
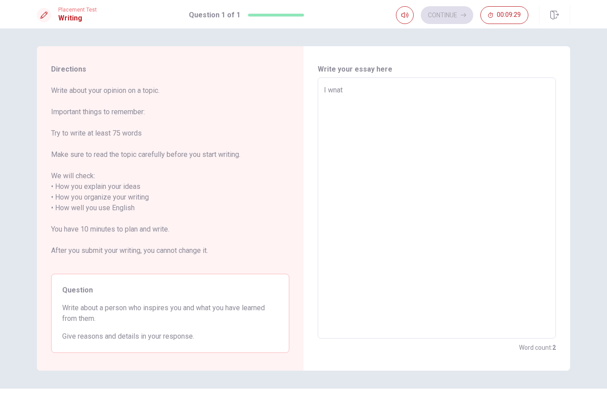
type textarea "I wna"
type textarea "x"
type textarea "I wn"
type textarea "x"
type textarea "I w"
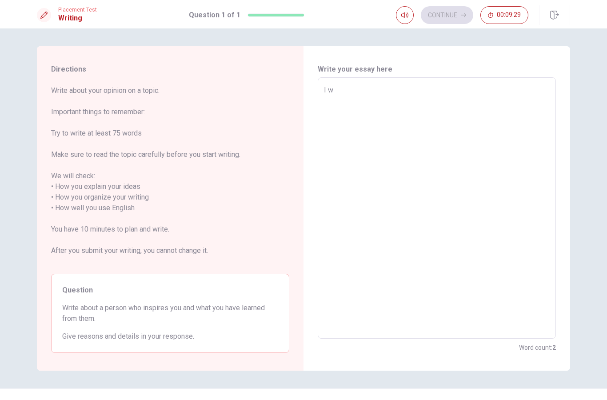
type textarea "x"
type textarea "I wa"
type textarea "x"
type textarea "I wan"
type textarea "x"
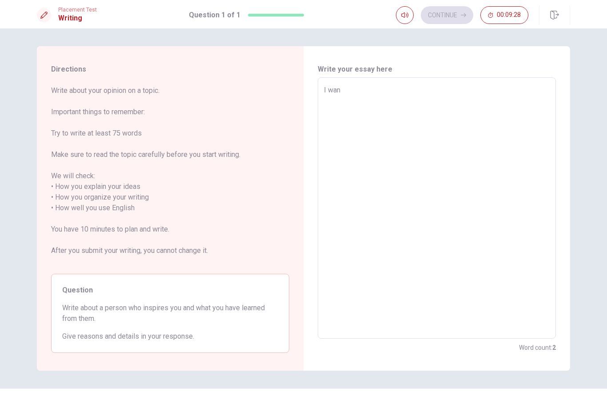
type textarea "I want"
type textarea "x"
type textarea "I want"
type textarea "x"
type textarea "I want t"
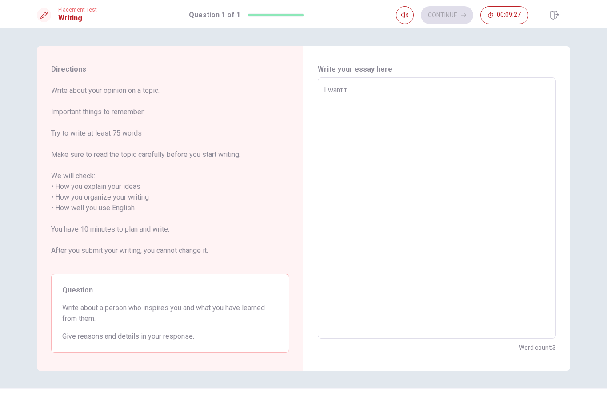
type textarea "x"
type textarea "I want to"
type textarea "x"
type textarea "I want to"
type textarea "x"
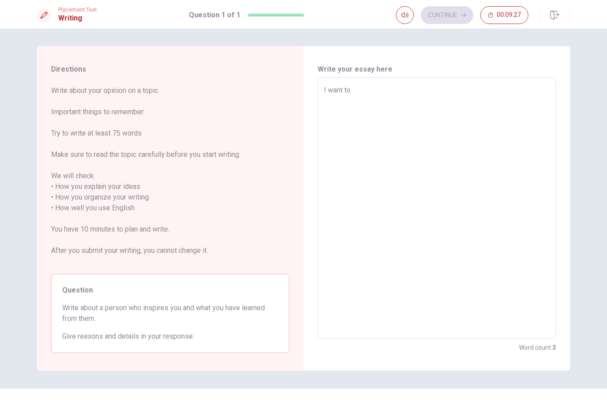
type textarea "I want to s"
type textarea "x"
type textarea "I want to sp"
type textarea "x"
type textarea "I want to spa"
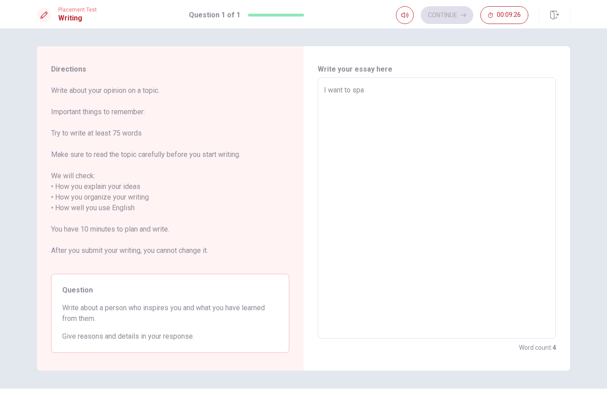
type textarea "x"
type textarea "I want to spae"
type textarea "x"
type textarea "I want to spaec"
type textarea "x"
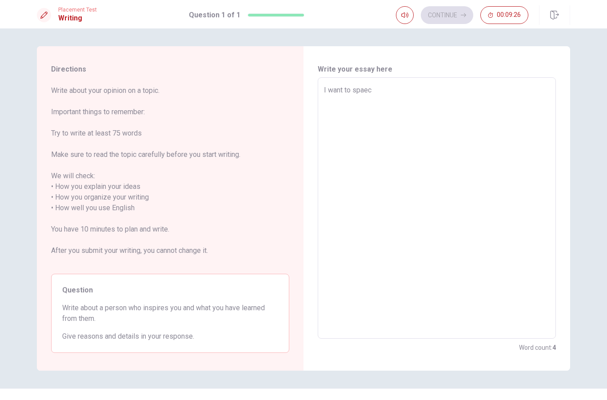
type textarea "I want to spaeck"
type textarea "x"
type textarea "I want to spaeck"
type textarea "x"
type textarea "I want to spaeck"
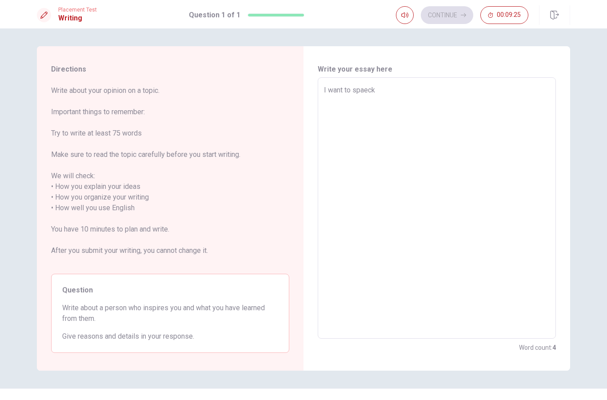
type textarea "x"
type textarea "I want to spaec"
type textarea "x"
type textarea "I want to spae"
type textarea "x"
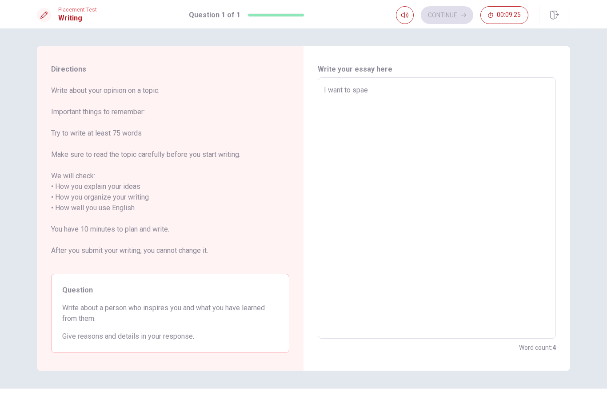
type textarea "I want to spa"
type textarea "x"
type textarea "I want to sp"
type textarea "x"
type textarea "I want to spe"
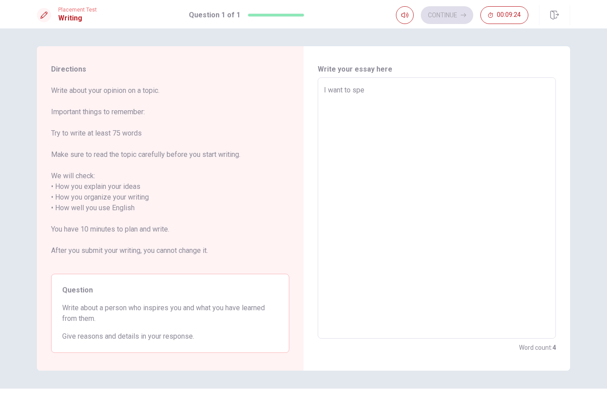
type textarea "x"
type textarea "I want to spea"
type textarea "x"
type textarea "I want to speac"
type textarea "x"
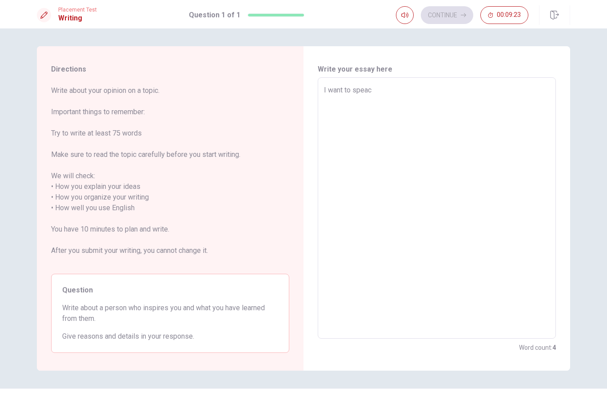
type textarea "I want to speack"
type textarea "x"
type textarea "I want to speack"
type textarea "x"
type textarea "I want to speack"
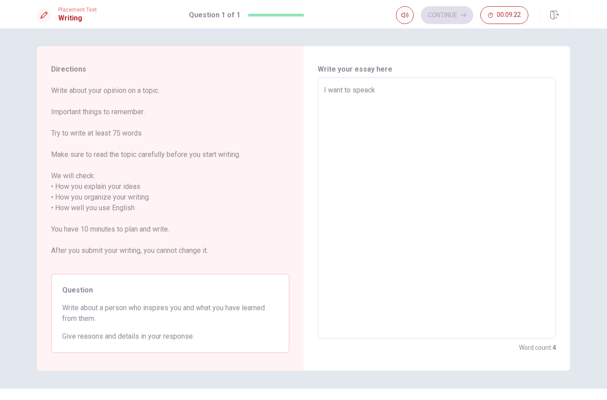
type textarea "x"
type textarea "I want to speack"
type textarea "x"
type textarea "I want to speack a"
type textarea "x"
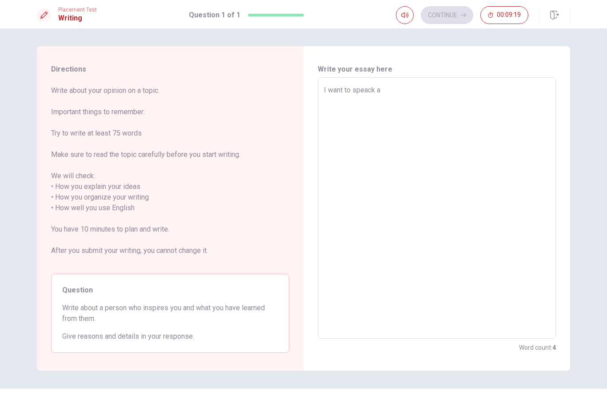
type textarea "I want to speack ab"
type textarea "x"
type textarea "I want to speack abo"
type textarea "x"
type textarea "I want to speack abou"
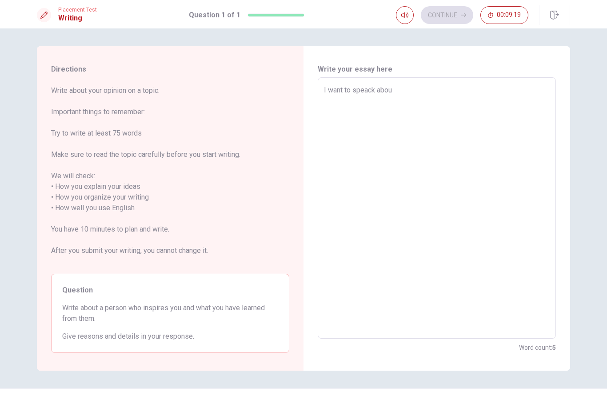
type textarea "x"
type textarea "I want to speack about"
type textarea "x"
type textarea "I want to speack about"
type textarea "x"
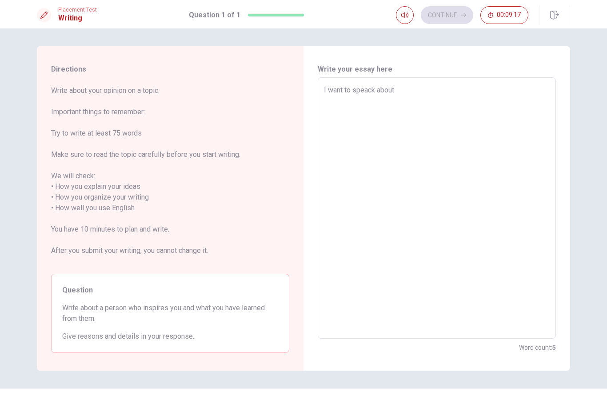
type textarea "I want to speack about m"
type textarea "x"
type textarea "I want to speack about my"
type textarea "x"
type textarea "I want to speack about my"
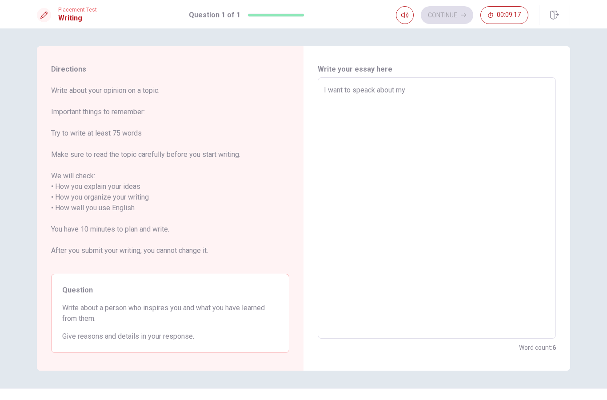
type textarea "x"
type textarea "I want to speack about my m"
type textarea "x"
type textarea "I want to speack about my mo"
type textarea "x"
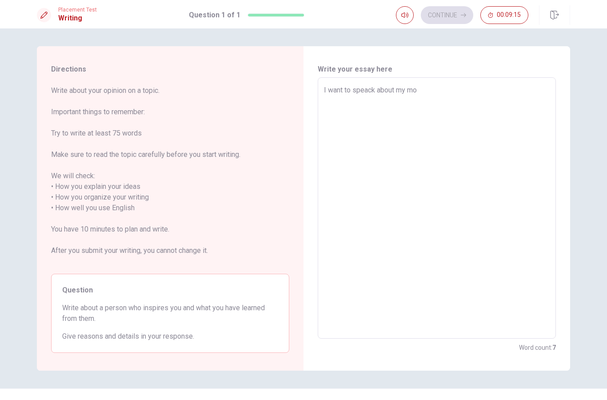
type textarea "I want to speack about my [PERSON_NAME]"
type textarea "x"
type textarea "I want to speack about my moyh"
type textarea "x"
type textarea "I want to speack about my moyhe"
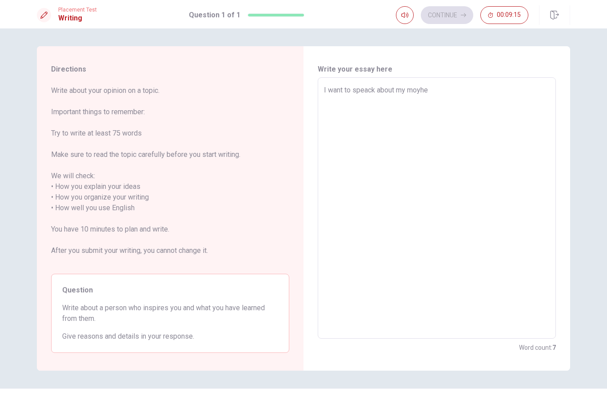
type textarea "x"
type textarea "I want to speack about my [PERSON_NAME]"
type textarea "x"
type textarea "I want to speack about my [PERSON_NAME]"
type textarea "x"
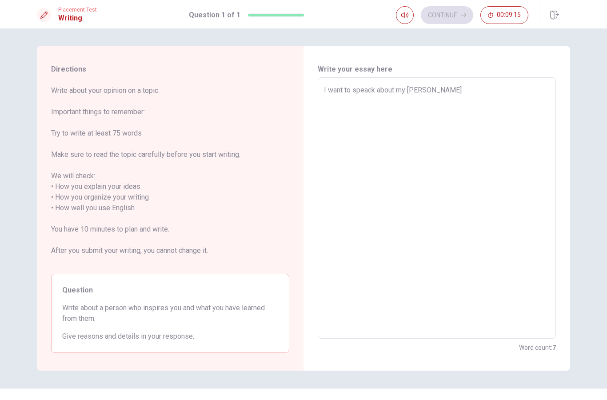
type textarea "I want to speack about my [PERSON_NAME]"
type textarea "x"
type textarea "I want to speack about my moyhe"
type textarea "x"
type textarea "I want to speack about my moyh"
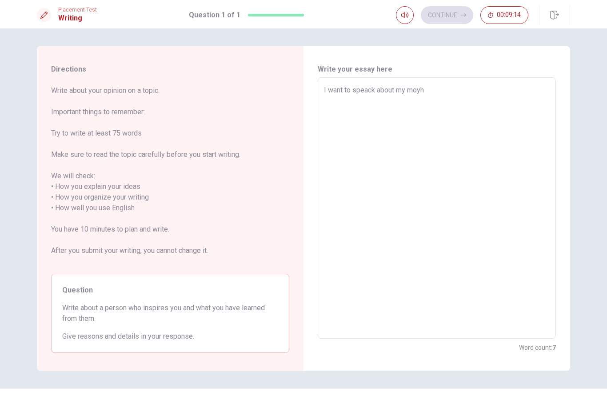
type textarea "x"
type textarea "I want to speack about my [PERSON_NAME]"
type textarea "x"
type textarea "I want to speack about my mo"
type textarea "x"
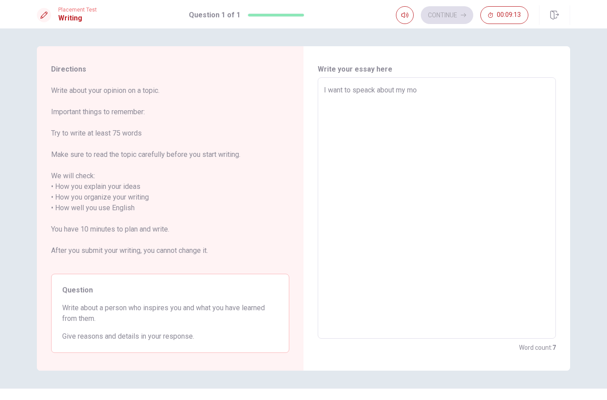
type textarea "I want to speack about my mot"
type textarea "x"
type textarea "I want to speack about my moth"
type textarea "x"
type textarea "I want to speack about my mothe"
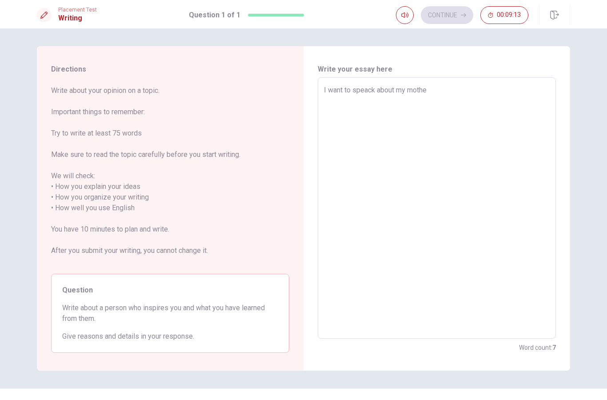
type textarea "x"
type textarea "I want to speack about my mother"
type textarea "x"
type textarea "I want to speack about my mother,"
type textarea "x"
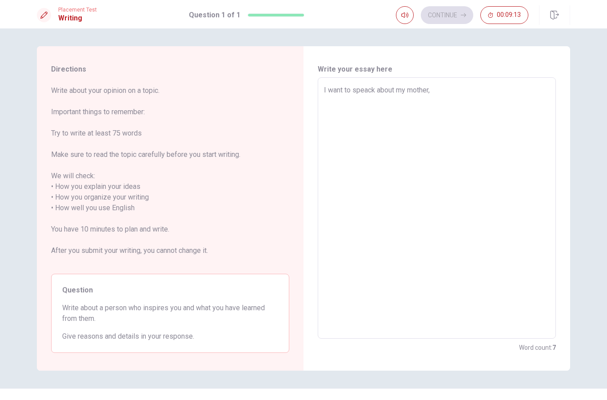
type textarea "I want to speack about my mother,"
type textarea "x"
type textarea "I want to speack about my mother, c"
type textarea "x"
type textarea "I want to speack about my mother, ch"
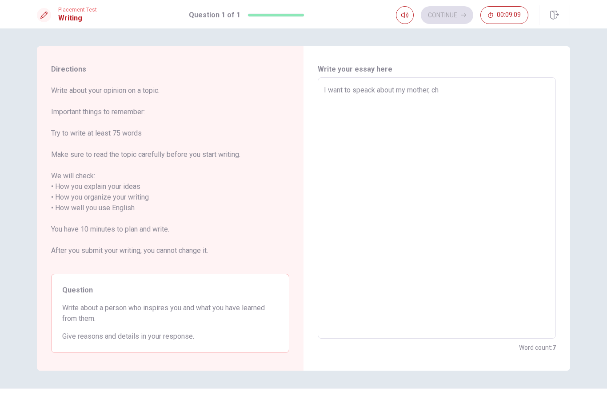
type textarea "x"
type textarea "I want to speack about my mother, che"
type textarea "x"
type textarea "I want to speack about my mother, che"
type textarea "x"
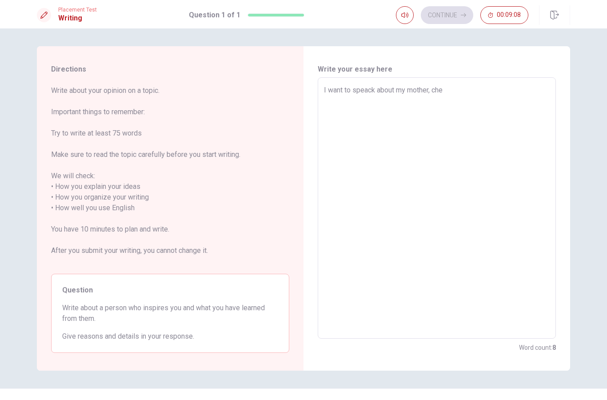
type textarea "I want to speack about my mother, che i"
type textarea "x"
type textarea "I want to speack about my mother, che is"
type textarea "x"
type textarea "I want to speack about my mother, che is"
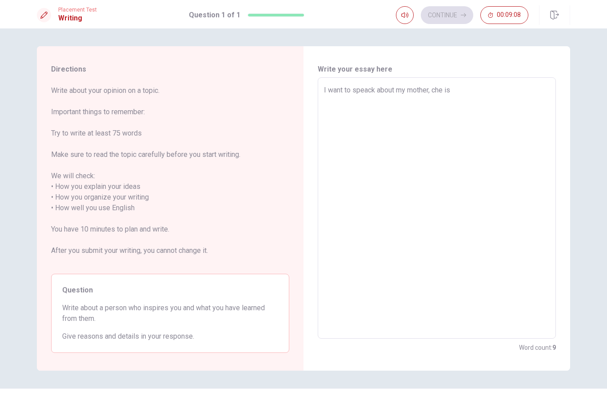
type textarea "x"
type textarea "I want to speack about my mother, che is a"
type textarea "x"
type textarea "I want to speack about my mother, che is a"
click at [438, 88] on textarea "I want to speack about my mother, che is a" at bounding box center [437, 208] width 226 height 247
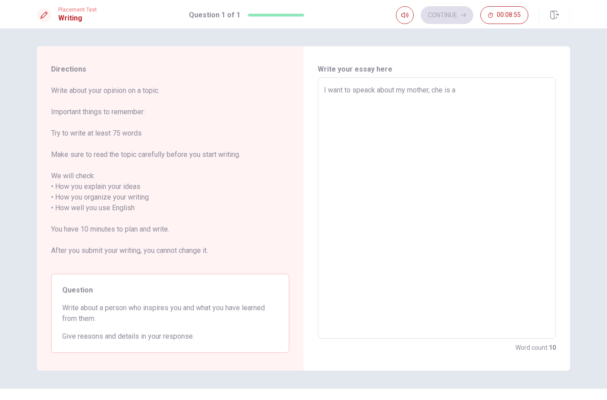
type textarea "x"
type textarea "I want to speack about my mother, he is a"
type textarea "x"
type textarea "I want to speack about my mother, she is a"
click at [471, 94] on textarea "I want to speack about my mother, she is a" at bounding box center [437, 208] width 226 height 247
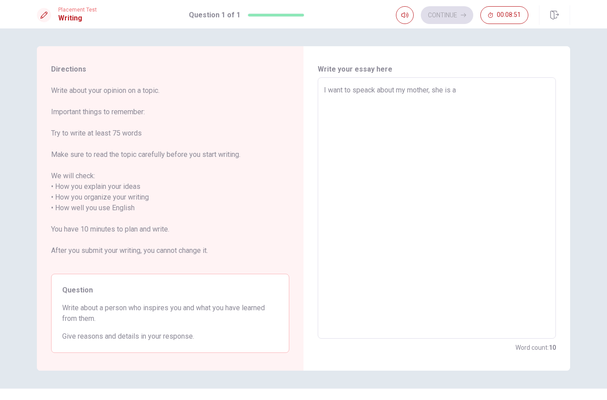
drag, startPoint x: 471, startPoint y: 89, endPoint x: 434, endPoint y: 87, distance: 37.4
click at [434, 87] on textarea "I want to speack about my mother, she is a" at bounding box center [437, 208] width 226 height 247
type textarea "x"
type textarea "I want to speack about my mother, h"
type textarea "x"
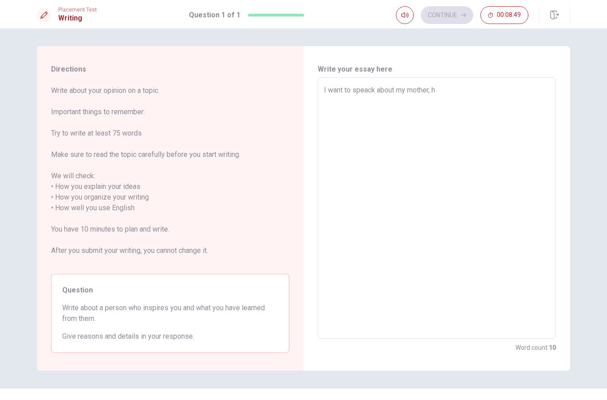
type textarea "I want to speack about my mother, he"
type textarea "x"
type textarea "I want to speack about my mother, her"
type textarea "x"
type textarea "I want to speack about my mother, her"
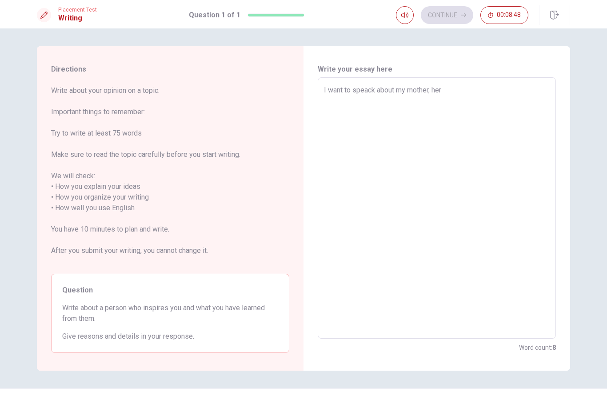
type textarea "x"
type textarea "I want to speack about my mother, her n"
type textarea "x"
type textarea "I want to speack about my mother, her na"
type textarea "x"
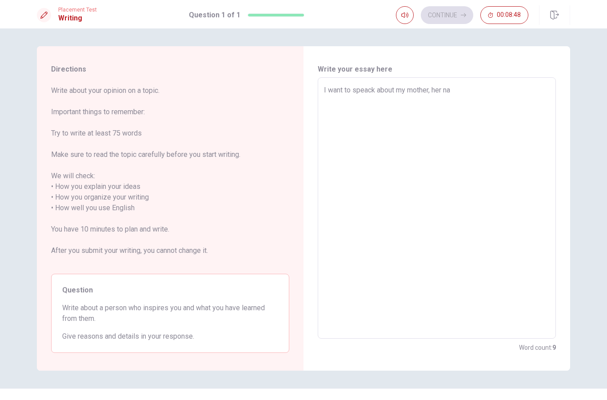
type textarea "I want to speack about my mother, her nam"
type textarea "x"
type textarea "I want to speack about my mother, her name"
type textarea "x"
type textarea "I want to speack about my mother, her namei"
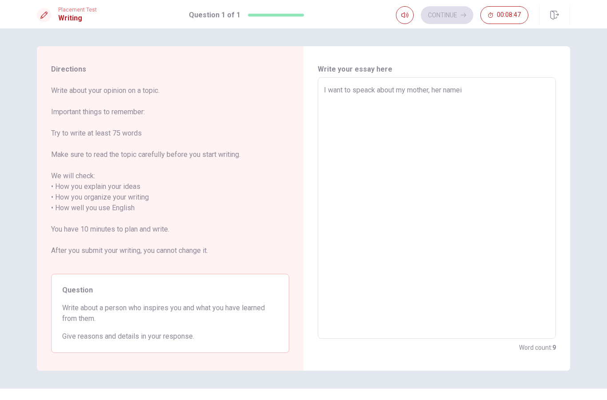
type textarea "x"
type textarea "I want to speack about my mother, her nameis"
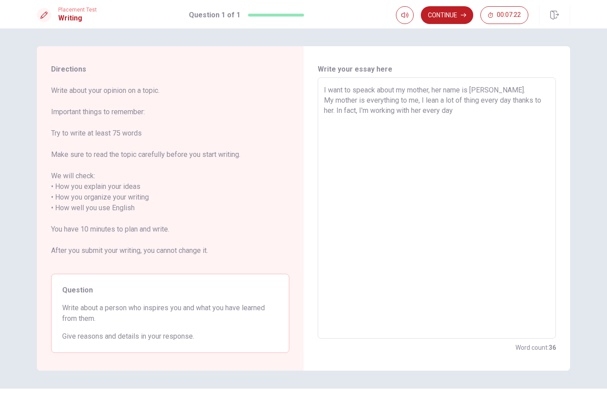
click at [432, 100] on textarea "I want to speack about my mother, her name is [PERSON_NAME]. My mother is every…" at bounding box center [437, 208] width 226 height 247
click at [435, 100] on textarea "I want to speack about my mother, her name is [PERSON_NAME]. My mother is every…" at bounding box center [437, 208] width 226 height 247
click at [465, 112] on textarea "I want to speack about my mother, her name is [PERSON_NAME]. My mother is every…" at bounding box center [437, 208] width 226 height 247
click at [371, 123] on textarea "I want to speack about my mother, her name is [PERSON_NAME]. My mother is every…" at bounding box center [437, 208] width 226 height 247
click at [371, 120] on textarea "I want to speack about my mother, her name is [PERSON_NAME]. My mother is every…" at bounding box center [437, 208] width 226 height 247
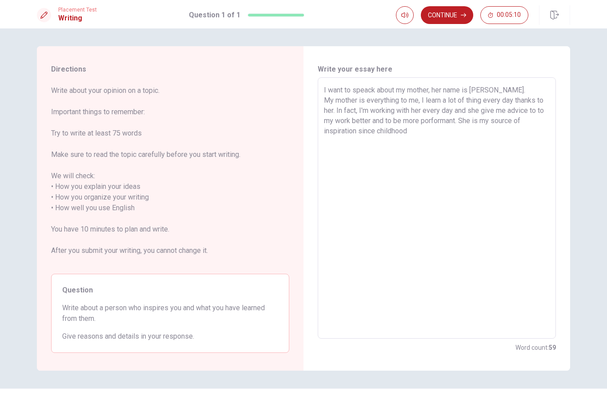
click at [334, 120] on textarea "I want to speack about my mother, her name is [PERSON_NAME]. My mother is every…" at bounding box center [437, 208] width 226 height 247
click at [404, 122] on textarea "I want to speack about my mother, her name is [PERSON_NAME]. My mother is every…" at bounding box center [437, 208] width 226 height 247
click at [444, 131] on textarea "I want to speack about my mother, her name is [PERSON_NAME]. My mother is every…" at bounding box center [437, 208] width 226 height 247
click at [444, 118] on textarea "I want to speack about my mother, her name is [PERSON_NAME]. My mother is every…" at bounding box center [437, 208] width 226 height 247
click at [423, 133] on textarea "I want to speack about my mother, her name is [PERSON_NAME]. My mother is every…" at bounding box center [437, 208] width 226 height 247
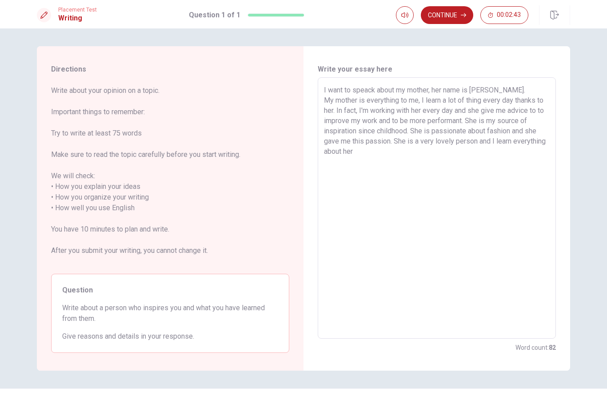
scroll to position [3, 0]
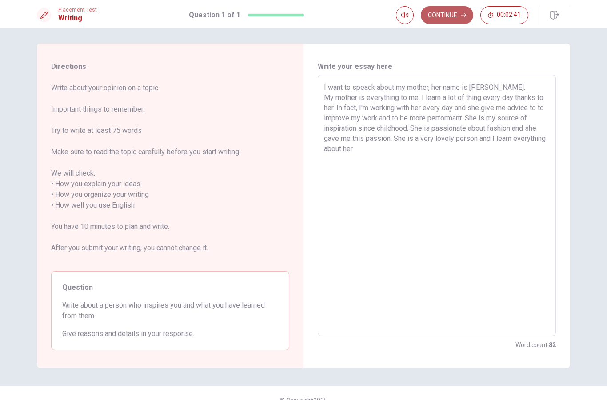
click at [447, 16] on button "Continue" at bounding box center [447, 15] width 52 height 18
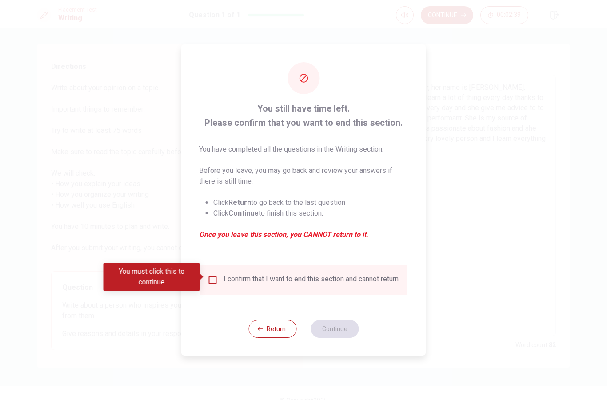
click at [214, 275] on input "You must click this to continue" at bounding box center [212, 280] width 11 height 11
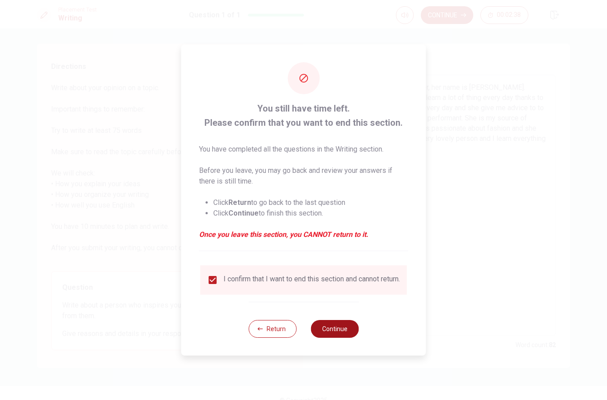
click at [340, 330] on button "Continue" at bounding box center [335, 329] width 48 height 18
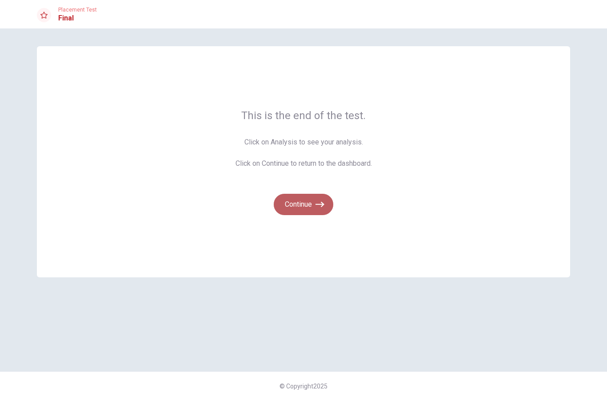
click at [309, 206] on button "Continue" at bounding box center [304, 204] width 60 height 21
